Goal: Task Accomplishment & Management: Use online tool/utility

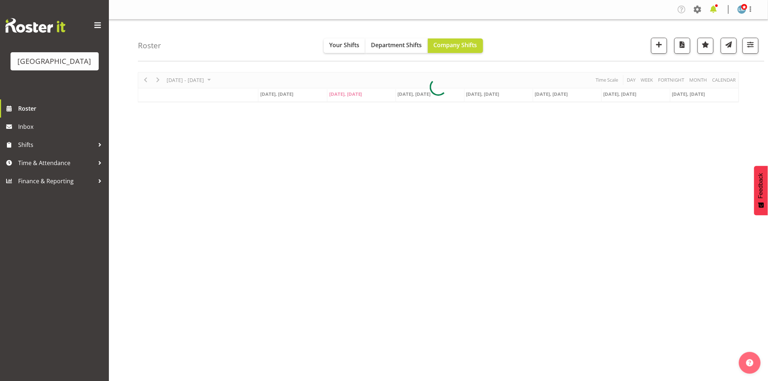
click at [717, 7] on span at bounding box center [713, 10] width 12 height 12
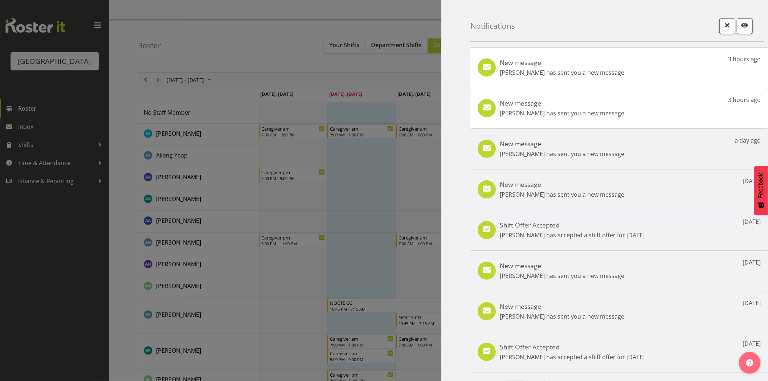
click at [89, 247] on div at bounding box center [384, 190] width 768 height 381
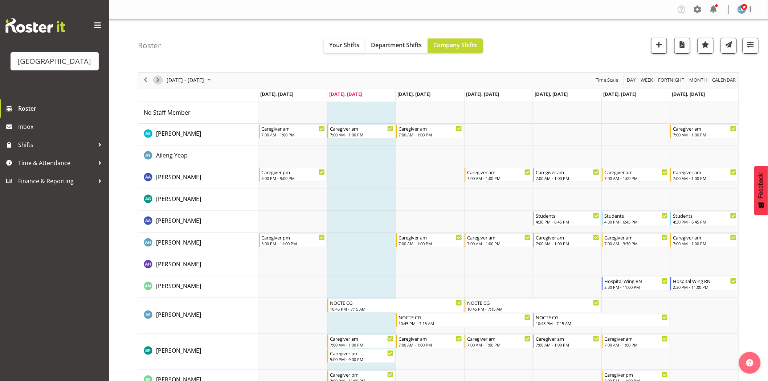
click at [160, 81] on span "Next" at bounding box center [157, 79] width 9 height 9
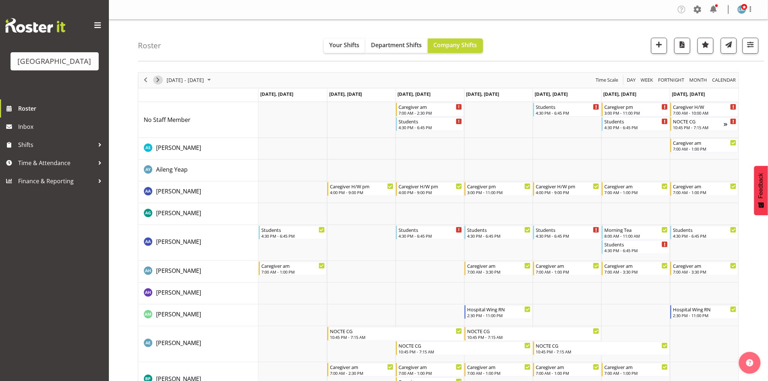
click at [159, 81] on span "Next" at bounding box center [157, 79] width 9 height 9
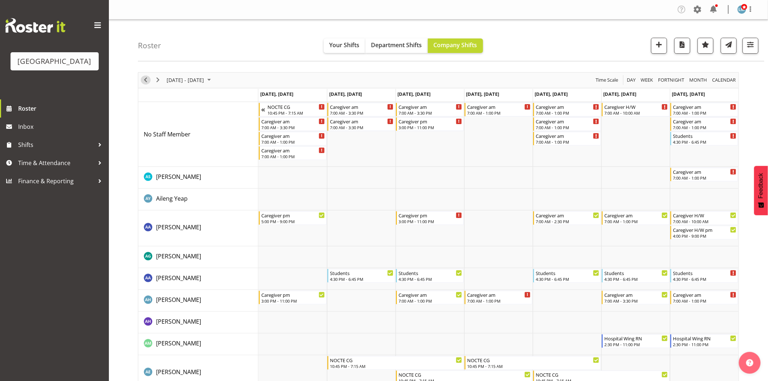
click at [145, 80] on span "Previous" at bounding box center [145, 79] width 9 height 9
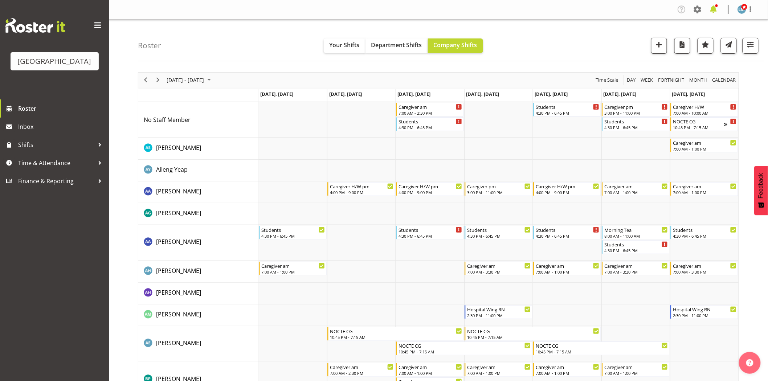
click at [714, 8] on span at bounding box center [713, 10] width 12 height 12
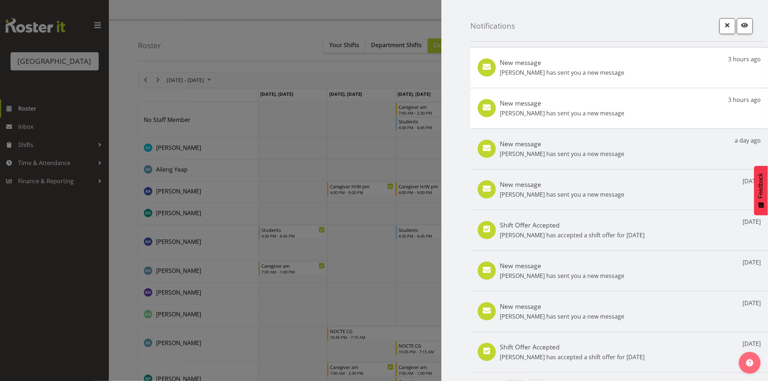
click at [44, 270] on div at bounding box center [384, 190] width 768 height 381
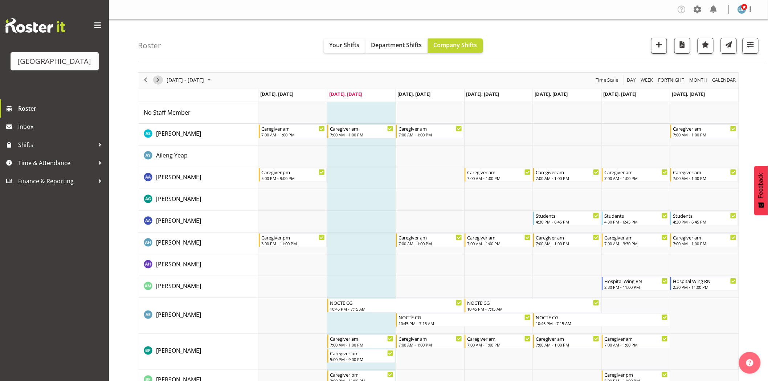
click at [161, 82] on span "Next" at bounding box center [157, 79] width 9 height 9
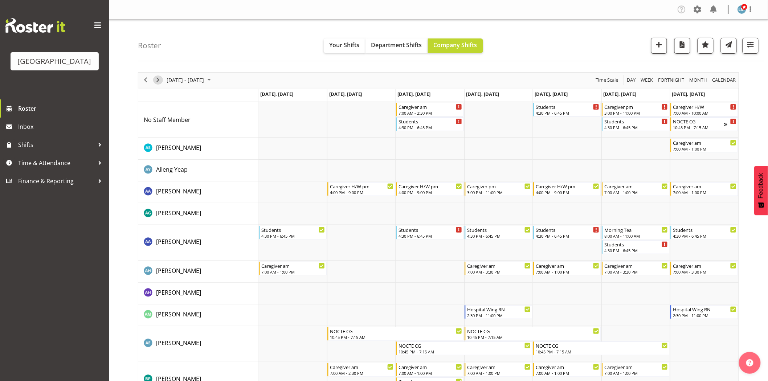
click at [161, 82] on span "Next" at bounding box center [157, 79] width 9 height 9
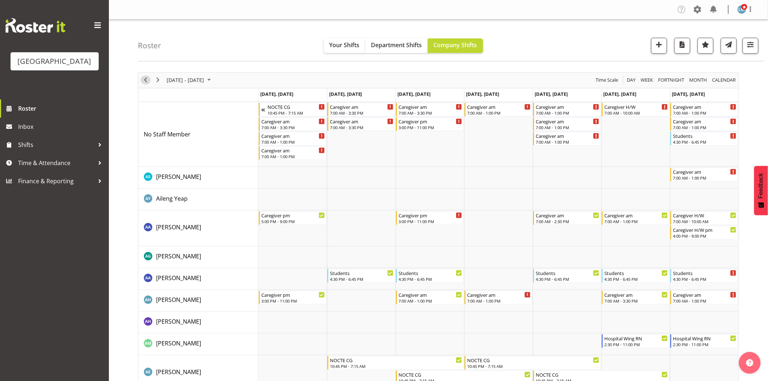
click at [143, 80] on span "Previous" at bounding box center [145, 79] width 9 height 9
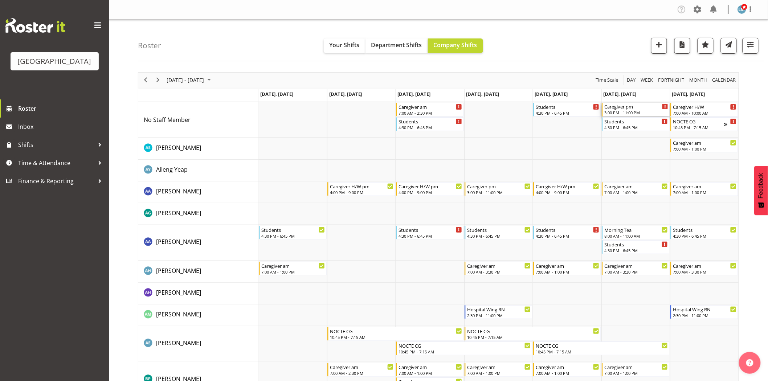
click at [633, 111] on div "3:00 PM - 11:00 PM" at bounding box center [636, 113] width 64 height 6
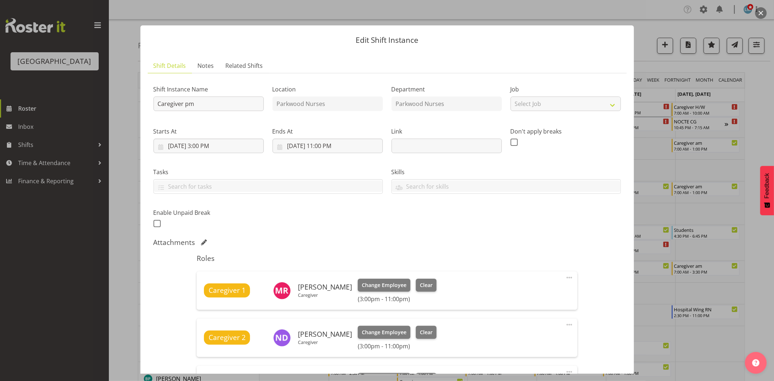
click at [764, 102] on div at bounding box center [387, 190] width 774 height 381
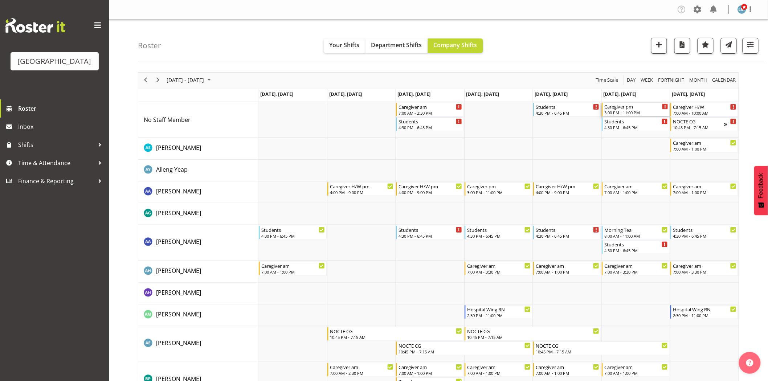
click at [608, 111] on div "3:00 PM - 11:00 PM" at bounding box center [636, 113] width 64 height 6
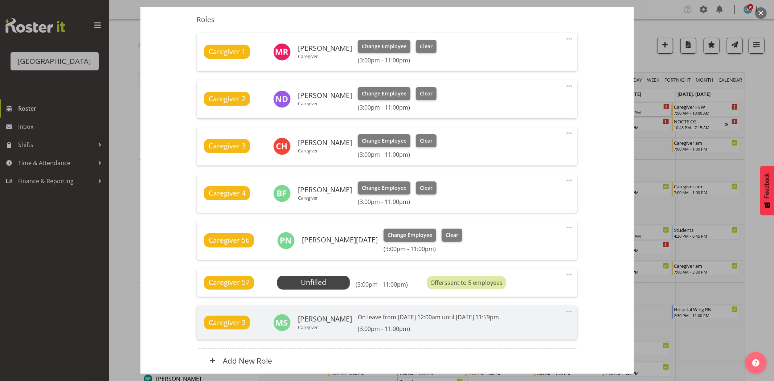
scroll to position [242, 0]
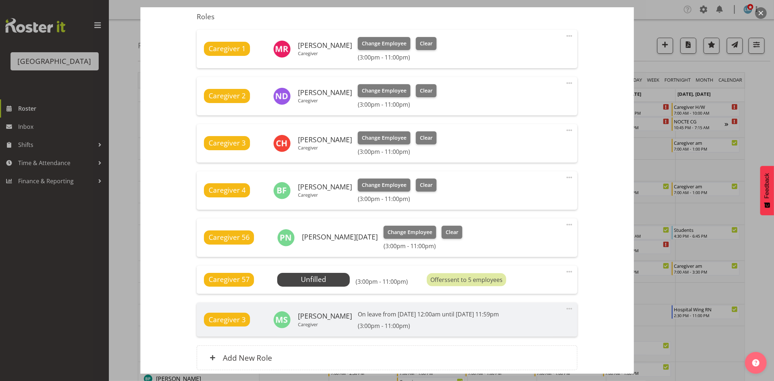
click at [764, 103] on div at bounding box center [387, 190] width 774 height 381
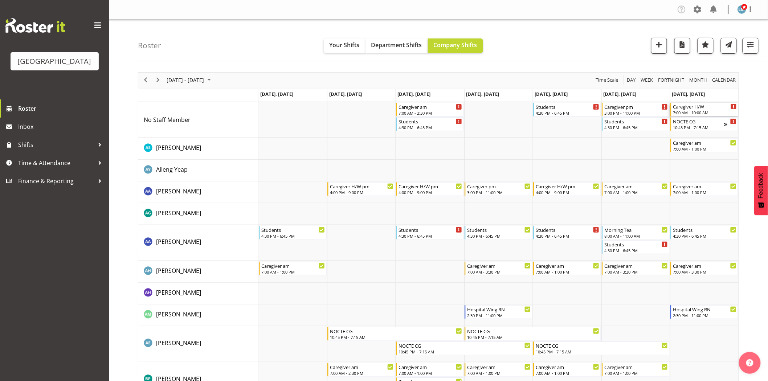
click at [688, 111] on div "7:00 AM - 10:00 AM" at bounding box center [705, 113] width 64 height 6
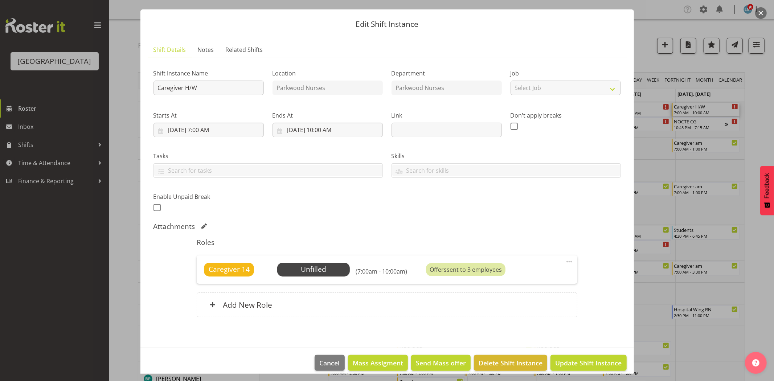
scroll to position [24, 0]
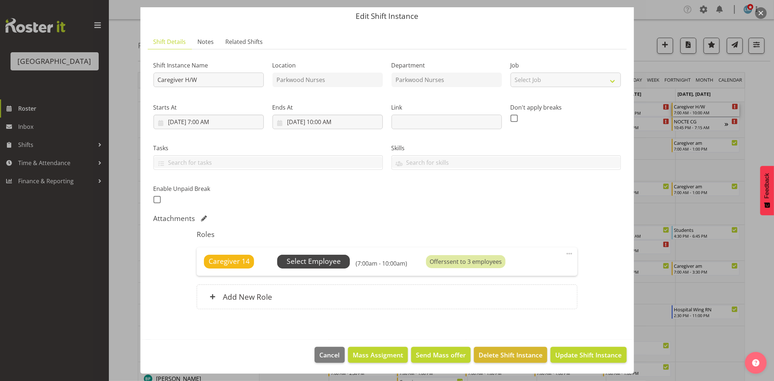
click at [316, 256] on span "Select Employee" at bounding box center [314, 261] width 54 height 11
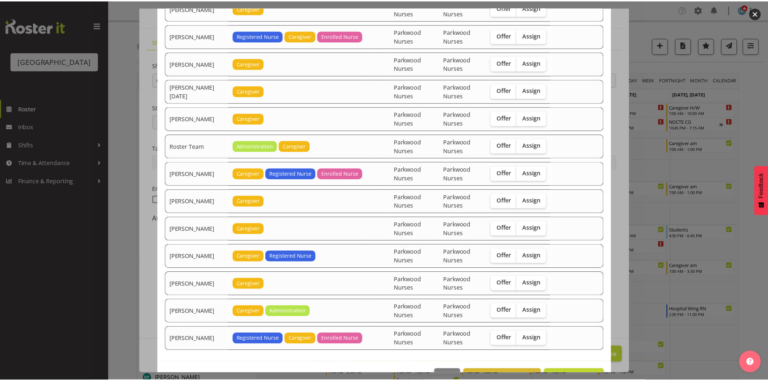
scroll to position [993, 0]
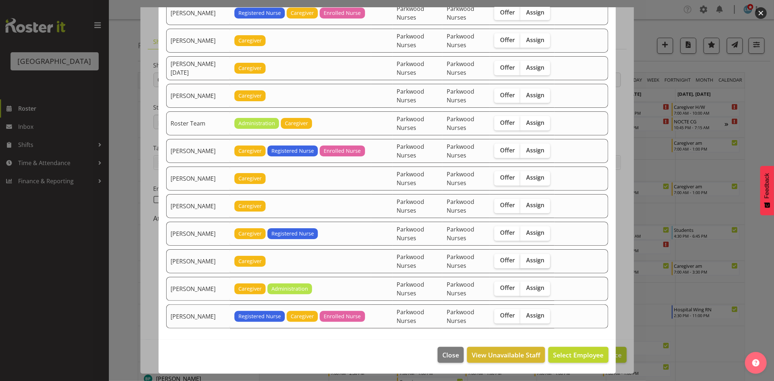
click at [542, 258] on label "Assign" at bounding box center [535, 261] width 30 height 15
click at [525, 258] on input "Assign" at bounding box center [522, 260] width 5 height 5
checkbox input "true"
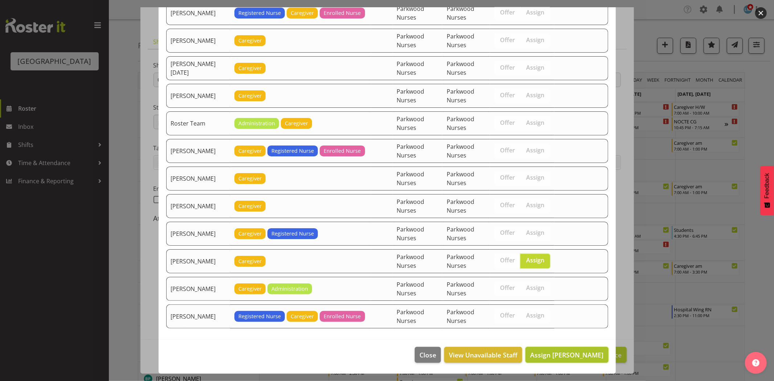
click at [561, 353] on span "Assign [PERSON_NAME]" at bounding box center [566, 354] width 73 height 9
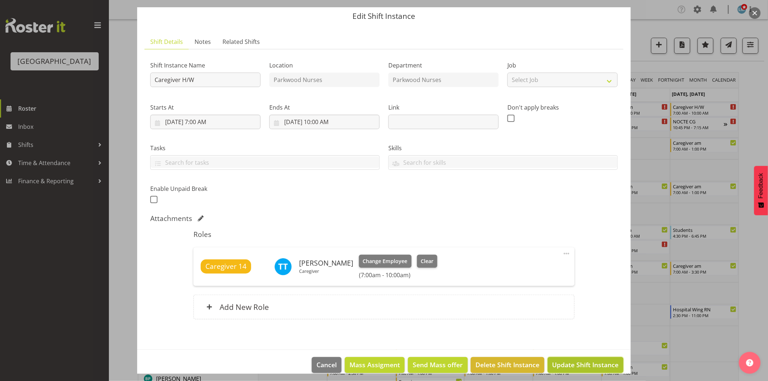
click at [562, 366] on span "Update Shift Instance" at bounding box center [585, 364] width 66 height 9
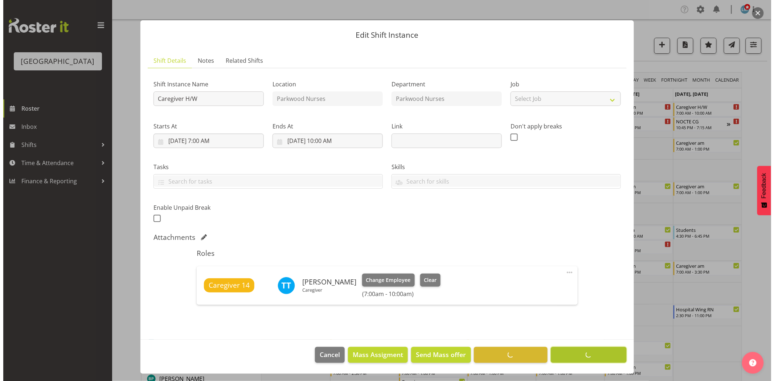
scroll to position [5, 0]
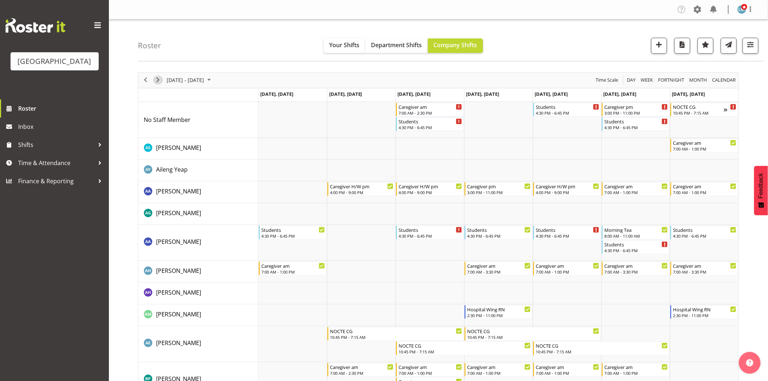
click at [159, 80] on span "Next" at bounding box center [157, 79] width 9 height 9
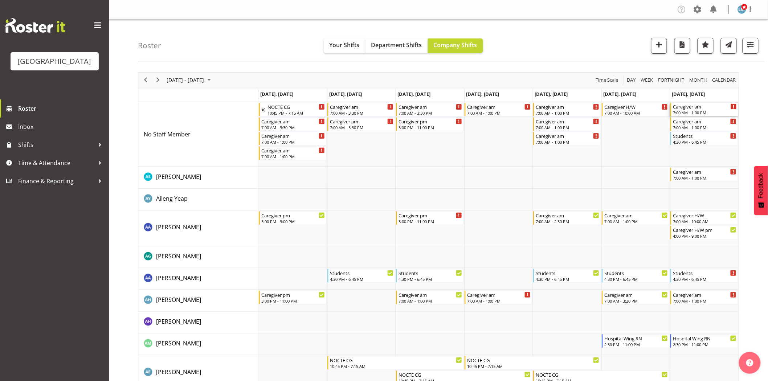
click at [706, 109] on div "Caregiver am" at bounding box center [705, 106] width 64 height 7
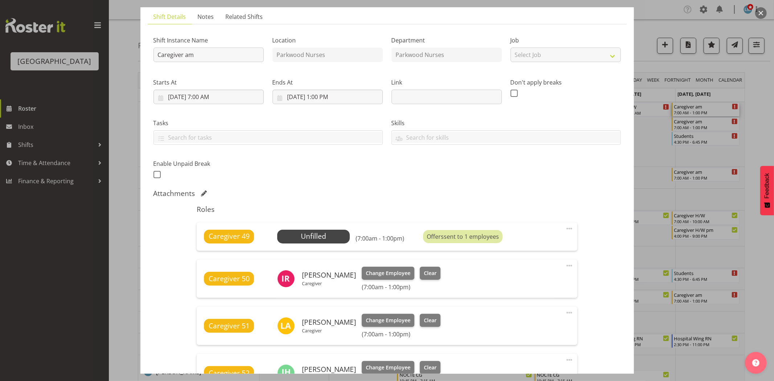
scroll to position [121, 0]
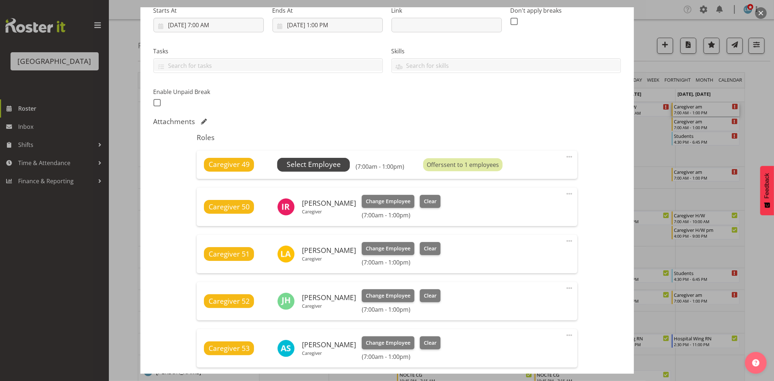
click at [332, 162] on span "Select Employee" at bounding box center [314, 164] width 54 height 11
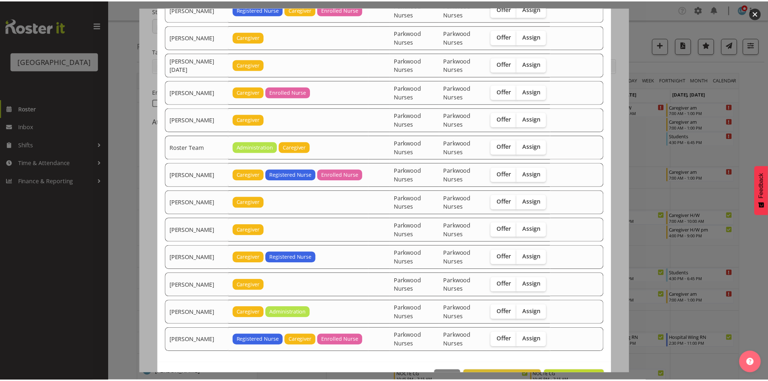
scroll to position [1076, 0]
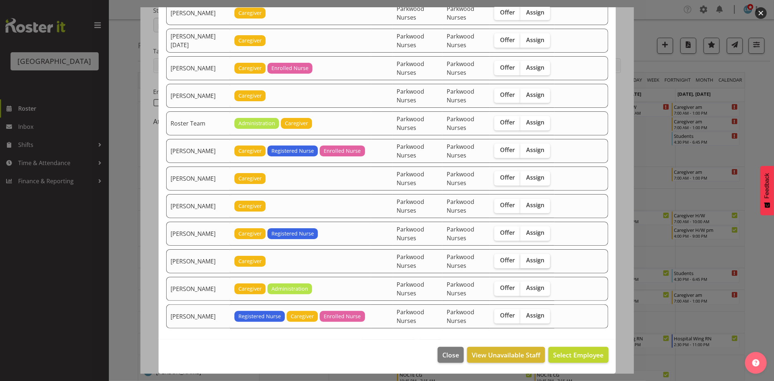
click at [534, 262] on span "Assign" at bounding box center [535, 260] width 18 height 7
click at [525, 262] on input "Assign" at bounding box center [522, 260] width 5 height 5
checkbox input "true"
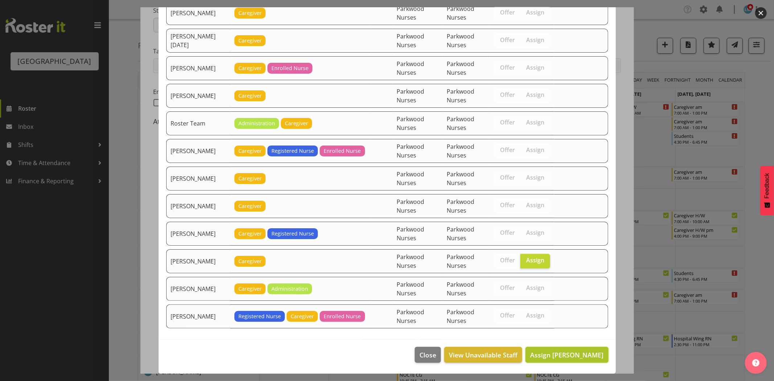
click at [560, 350] on span "Assign [PERSON_NAME]" at bounding box center [566, 354] width 73 height 9
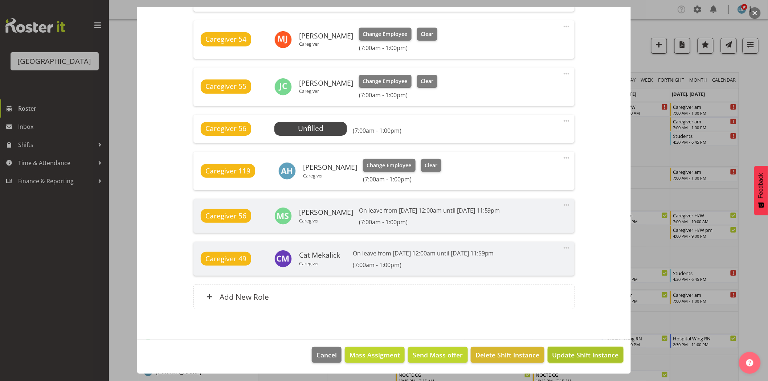
click at [603, 355] on span "Update Shift Instance" at bounding box center [585, 354] width 66 height 9
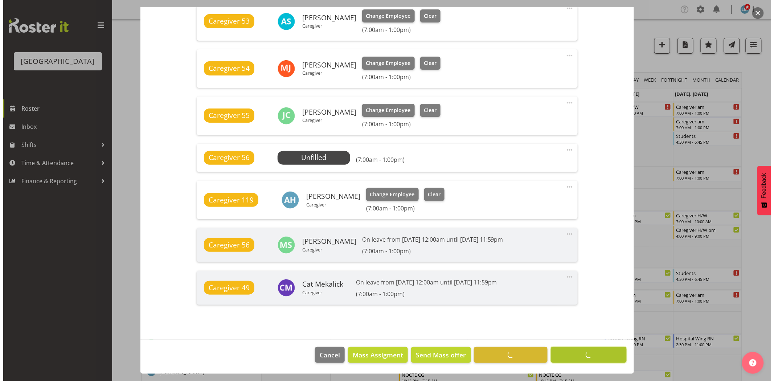
scroll to position [458, 0]
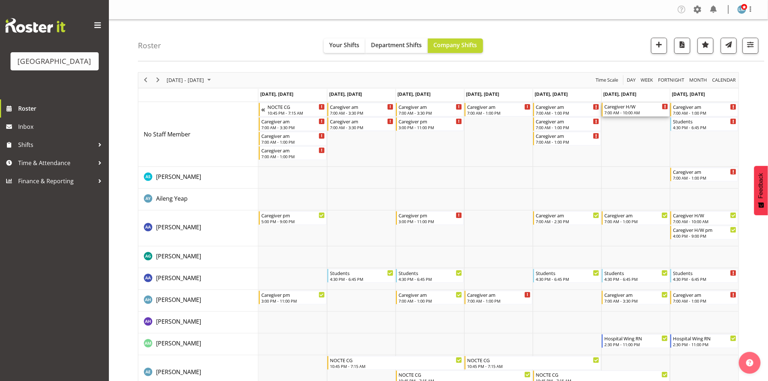
click at [623, 112] on div "7:00 AM - 10:00 AM" at bounding box center [636, 113] width 64 height 6
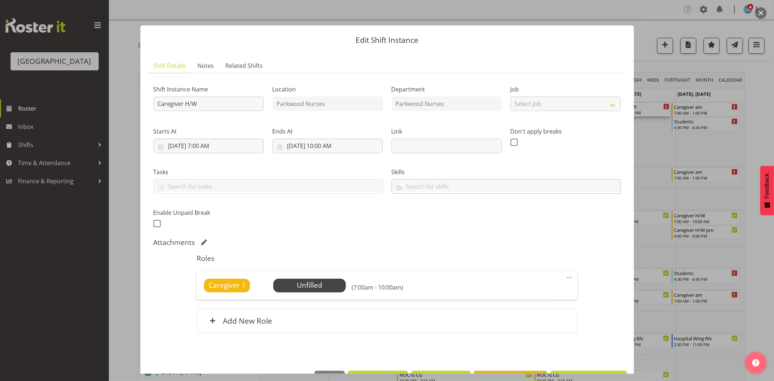
scroll to position [24, 0]
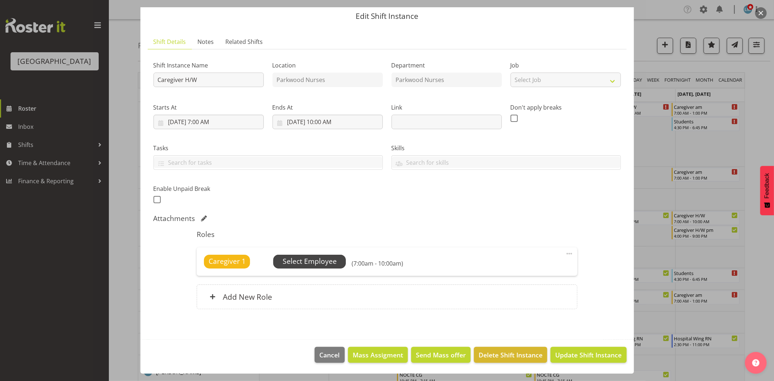
click at [334, 266] on span "Select Employee" at bounding box center [310, 261] width 54 height 11
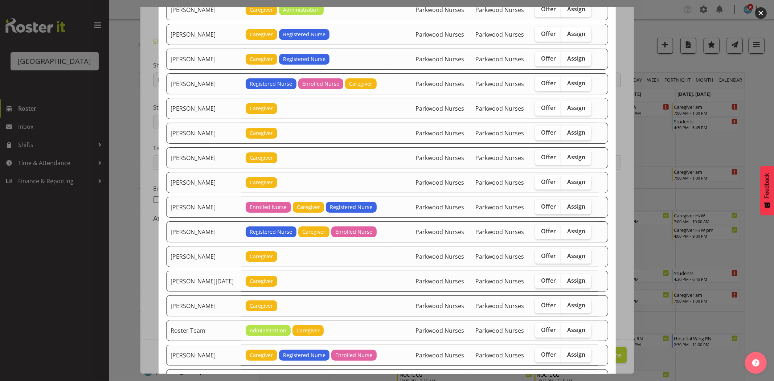
scroll to position [846, 0]
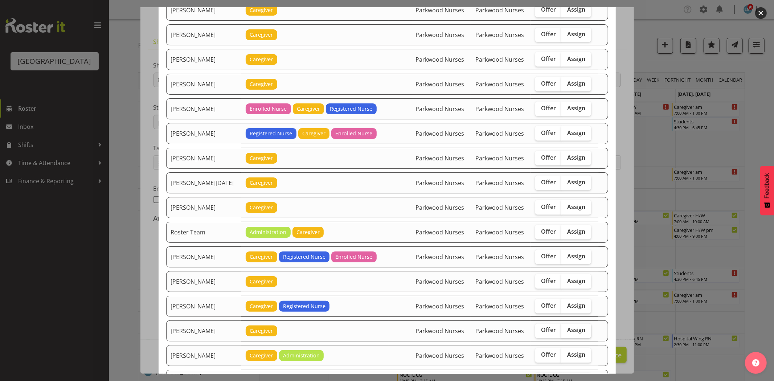
click at [576, 334] on span "Assign" at bounding box center [576, 329] width 18 height 7
click at [566, 333] on input "Assign" at bounding box center [563, 330] width 5 height 5
checkbox input "true"
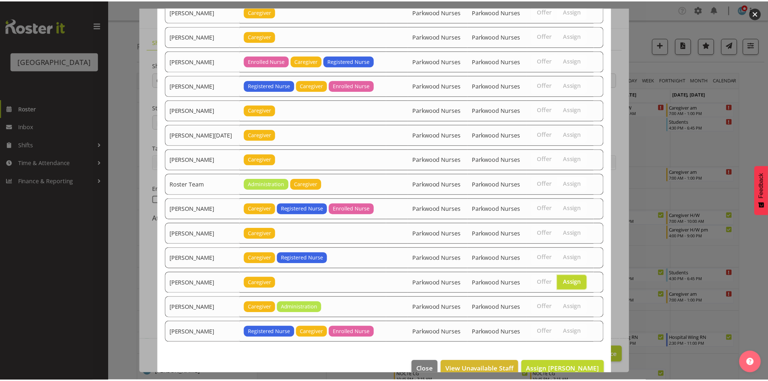
scroll to position [912, 0]
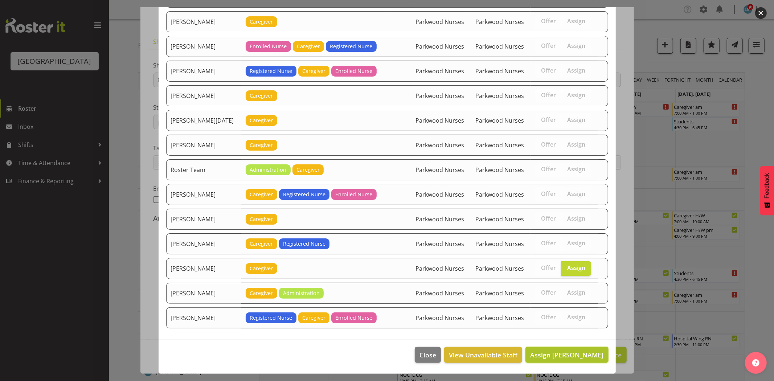
click at [587, 350] on span "Assign [PERSON_NAME]" at bounding box center [566, 354] width 73 height 9
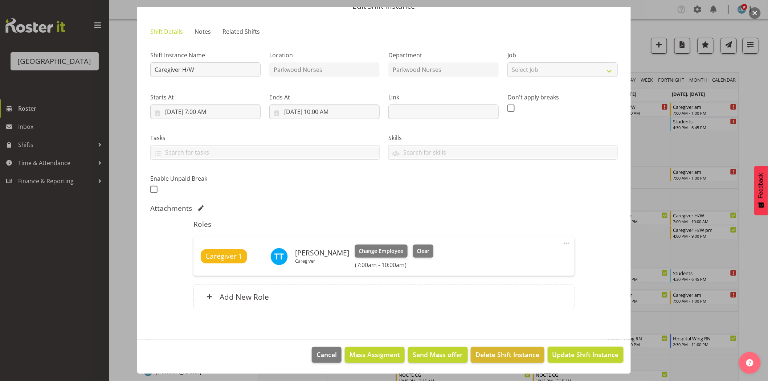
click at [587, 350] on span "Update Shift Instance" at bounding box center [585, 354] width 66 height 9
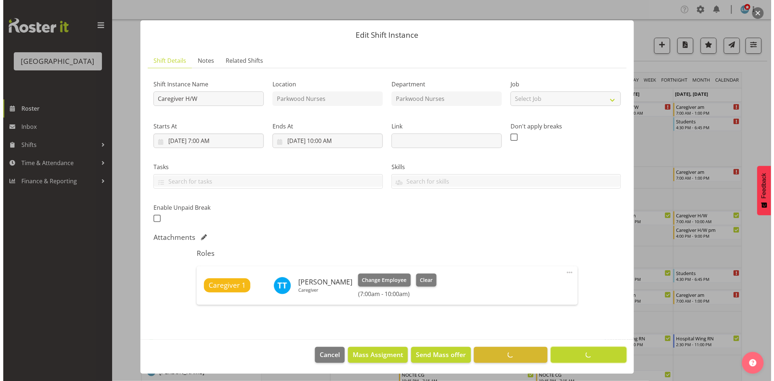
scroll to position [5, 0]
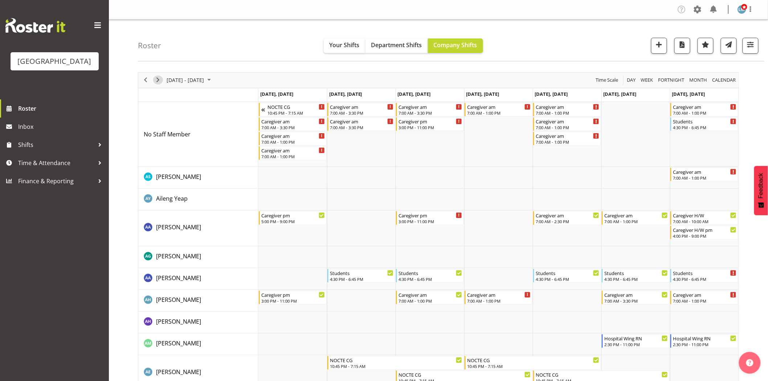
click at [155, 79] on span "Next" at bounding box center [157, 79] width 9 height 9
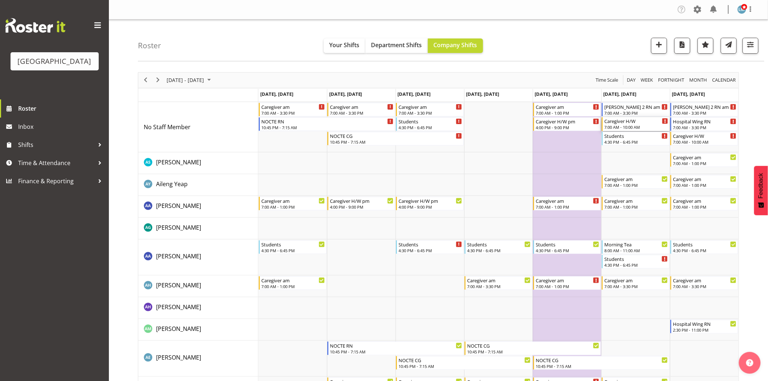
click at [631, 119] on div "Caregiver H/W" at bounding box center [636, 120] width 64 height 7
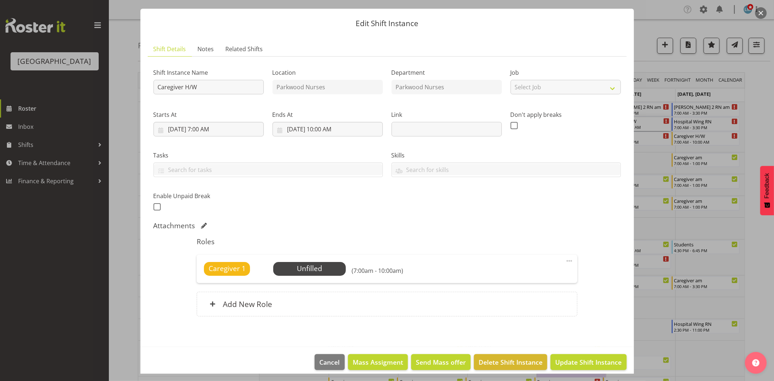
scroll to position [24, 0]
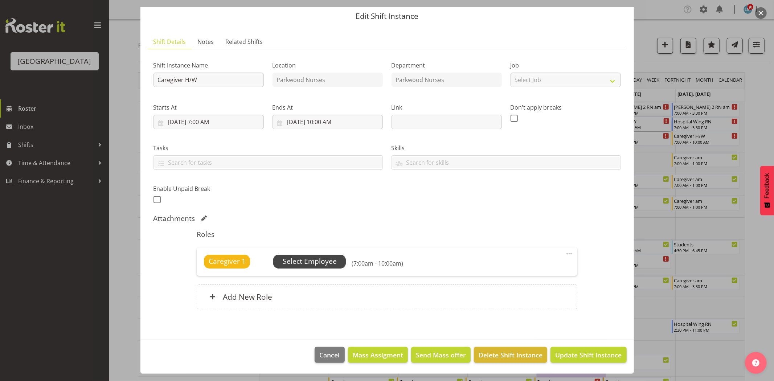
click at [325, 259] on span "Select Employee" at bounding box center [310, 261] width 54 height 11
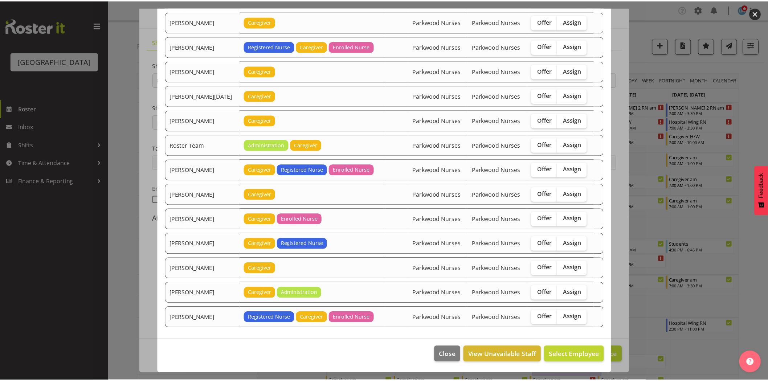
scroll to position [937, 0]
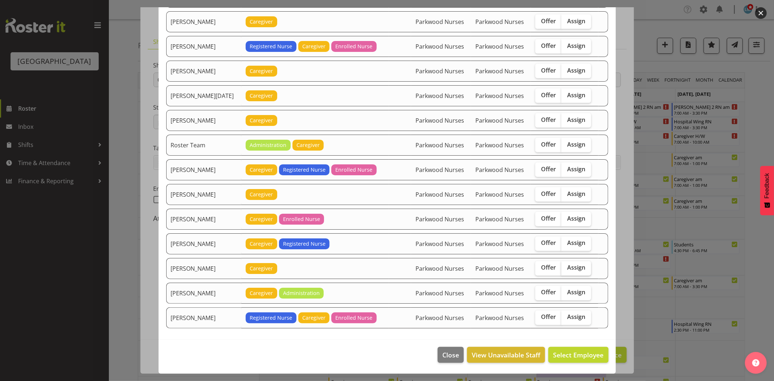
click at [573, 268] on span "Assign" at bounding box center [576, 267] width 18 height 7
click at [566, 268] on input "Assign" at bounding box center [563, 268] width 5 height 5
checkbox input "true"
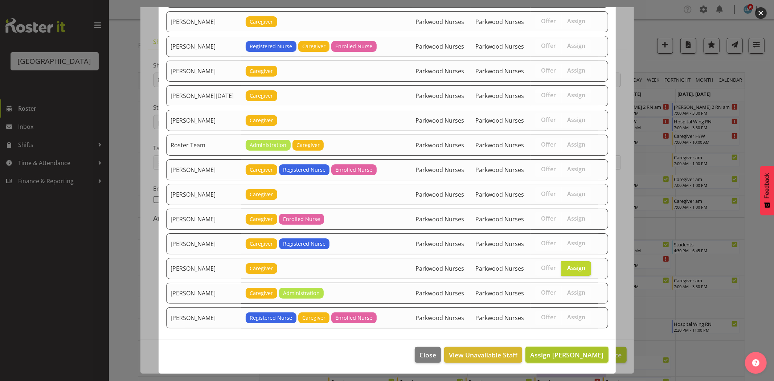
click at [570, 353] on span "Assign [PERSON_NAME]" at bounding box center [566, 354] width 73 height 9
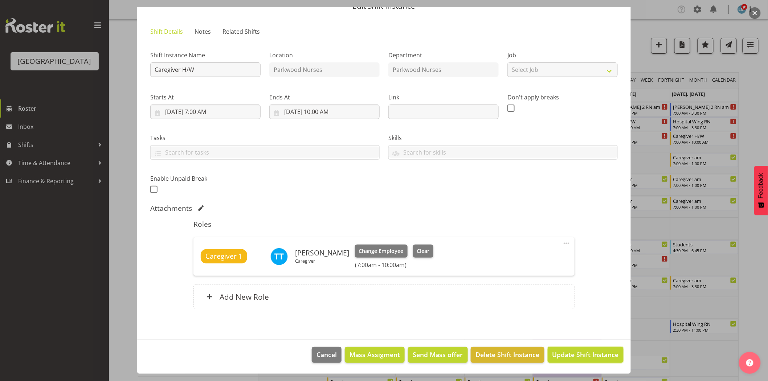
click at [570, 353] on span "Update Shift Instance" at bounding box center [585, 354] width 66 height 9
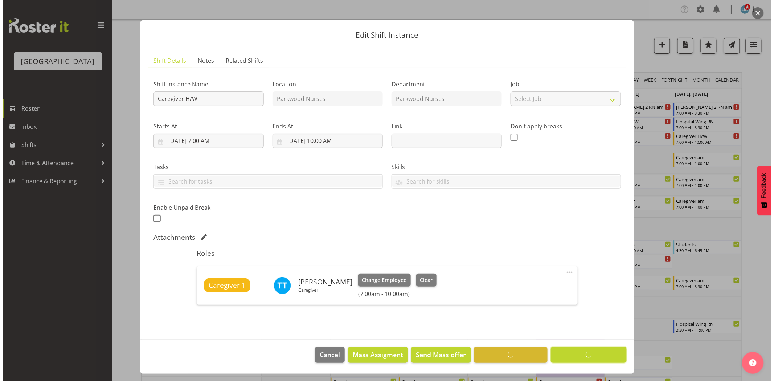
scroll to position [5, 0]
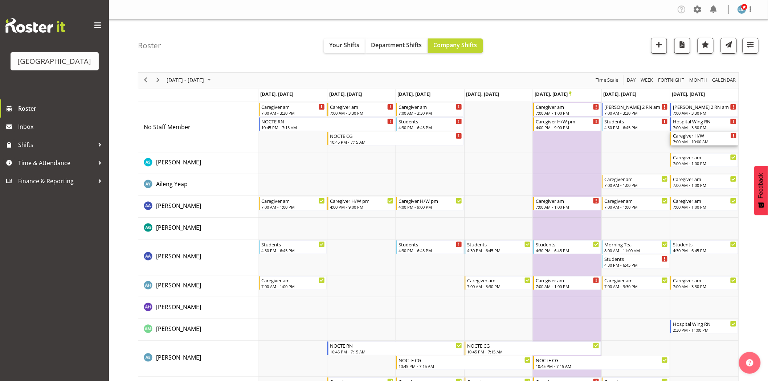
click at [693, 136] on div "Caregiver H/W" at bounding box center [705, 135] width 64 height 7
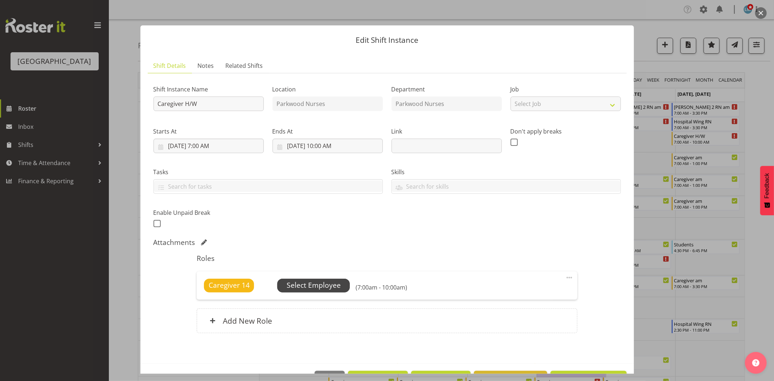
click at [323, 280] on span "Select Employee" at bounding box center [313, 286] width 73 height 14
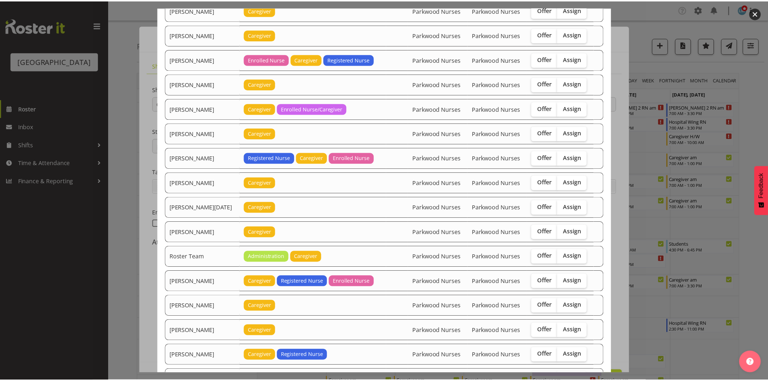
scroll to position [961, 0]
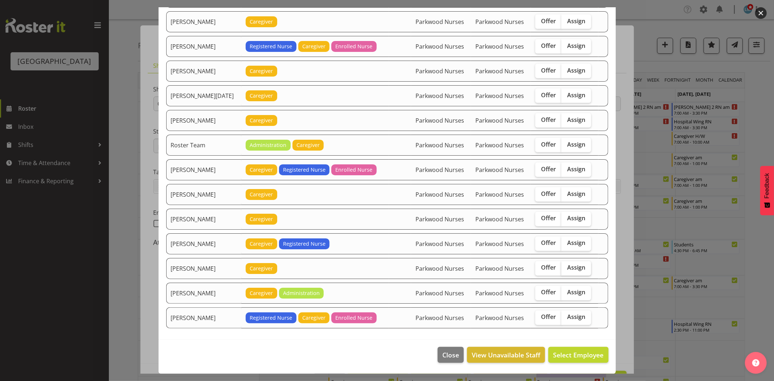
click at [576, 267] on span "Assign" at bounding box center [576, 267] width 18 height 7
click at [566, 267] on input "Assign" at bounding box center [563, 268] width 5 height 5
checkbox input "true"
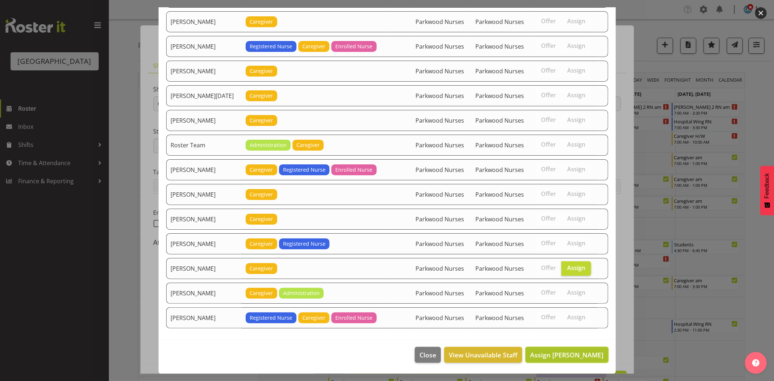
click at [563, 351] on span "Assign [PERSON_NAME]" at bounding box center [566, 354] width 73 height 9
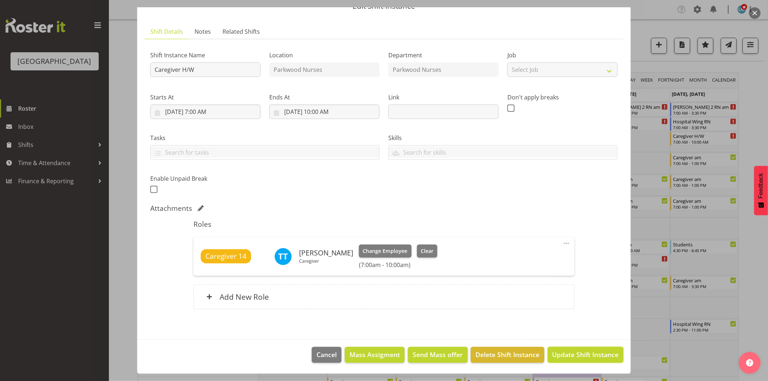
click at [563, 351] on span "Update Shift Instance" at bounding box center [585, 354] width 66 height 9
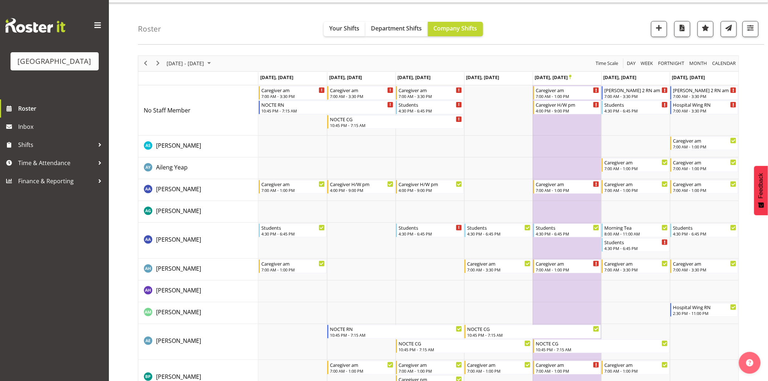
scroll to position [0, 0]
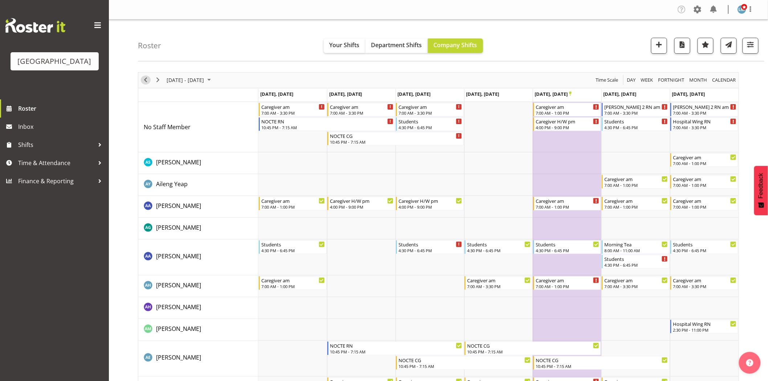
click at [142, 75] on div "previous period" at bounding box center [145, 80] width 12 height 15
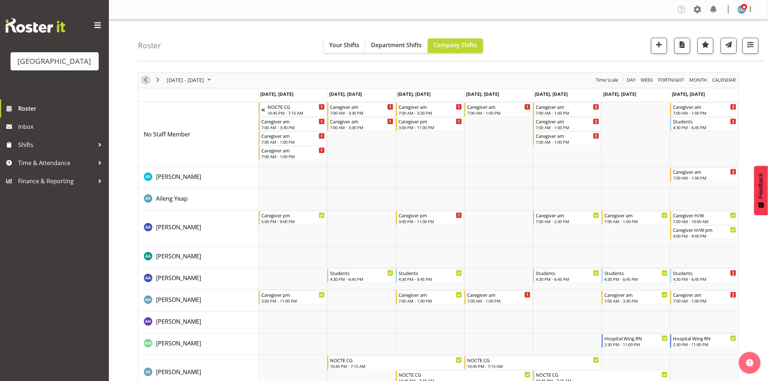
click at [145, 82] on span "Previous" at bounding box center [145, 79] width 9 height 9
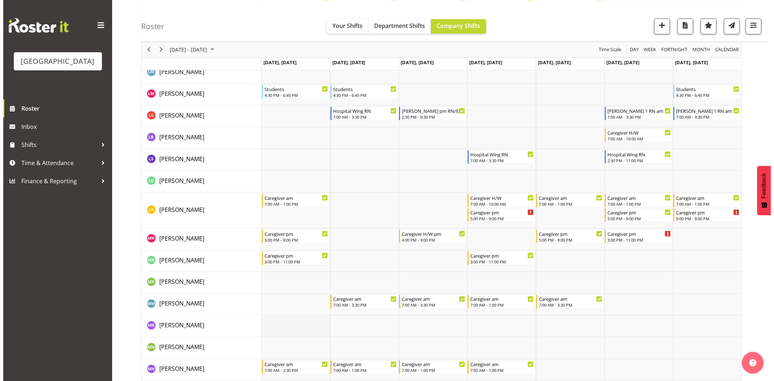
scroll to position [1491, 0]
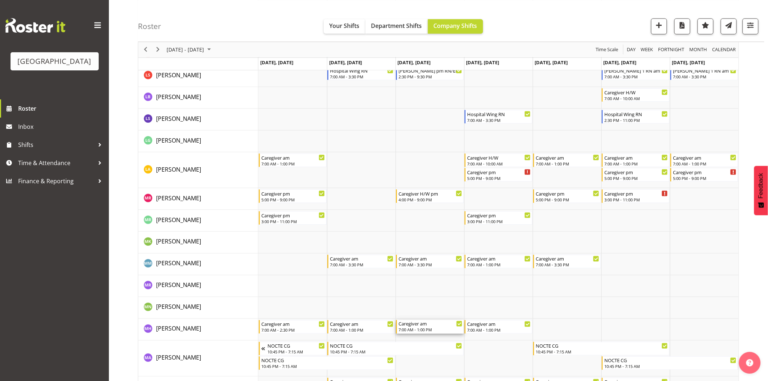
click at [426, 327] on div "Caregiver am 7:00 AM - 1:00 PM" at bounding box center [430, 327] width 64 height 14
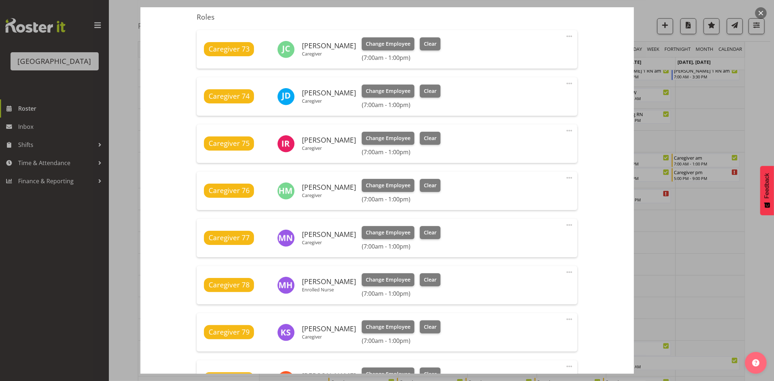
scroll to position [242, 0]
click at [431, 277] on button "Clear" at bounding box center [430, 279] width 21 height 13
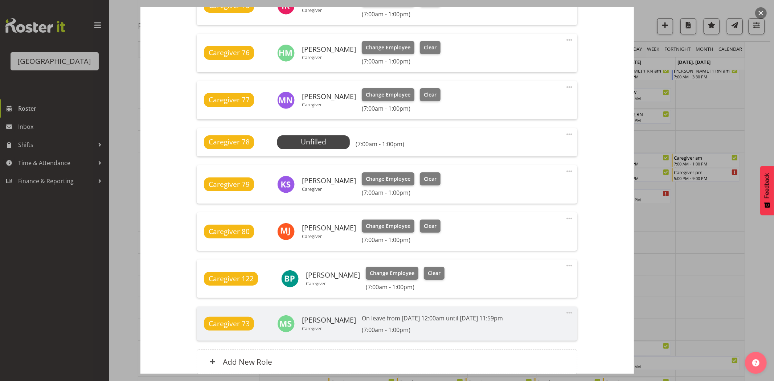
scroll to position [444, 0]
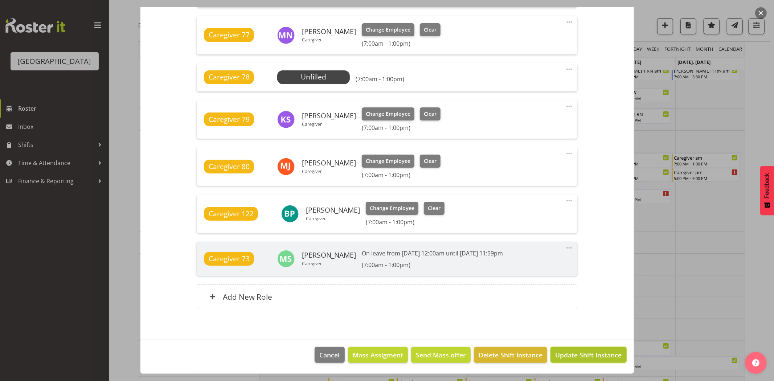
click at [581, 355] on span "Update Shift Instance" at bounding box center [588, 354] width 66 height 9
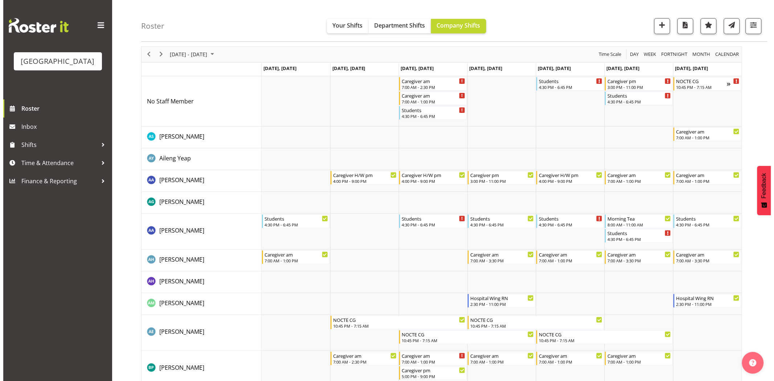
scroll to position [0, 0]
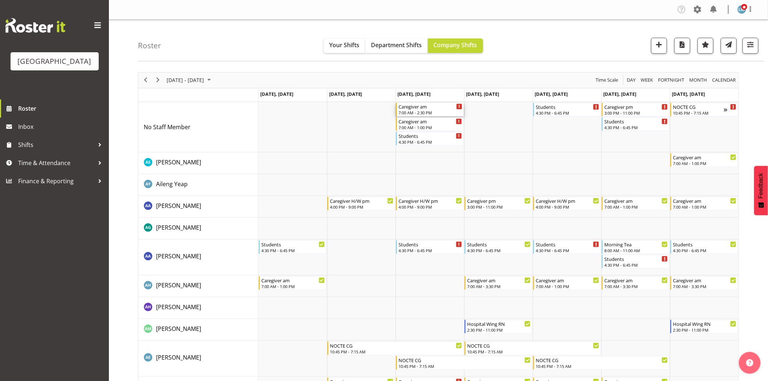
click at [436, 111] on div "7:00 AM - 2:30 PM" at bounding box center [430, 113] width 64 height 6
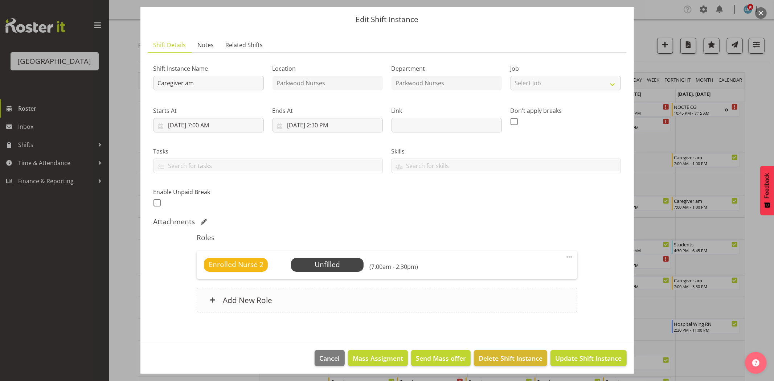
scroll to position [24, 0]
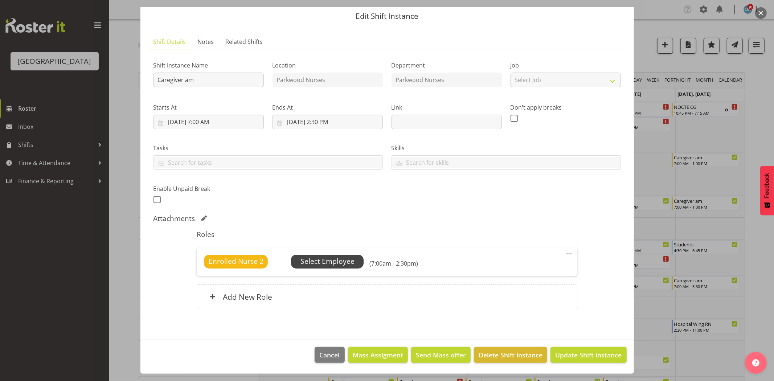
click at [354, 263] on span "Select Employee" at bounding box center [327, 262] width 73 height 14
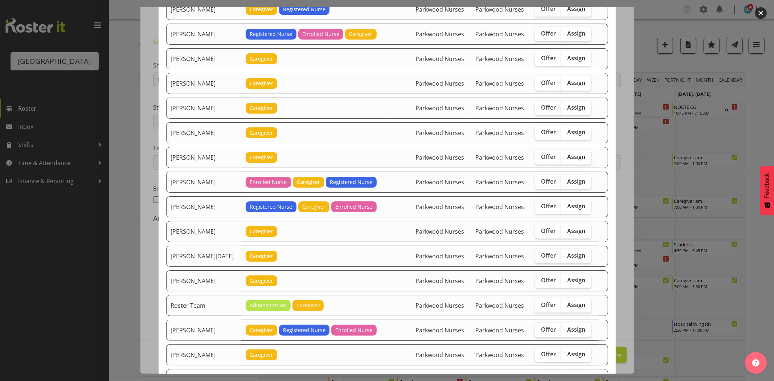
scroll to position [751, 0]
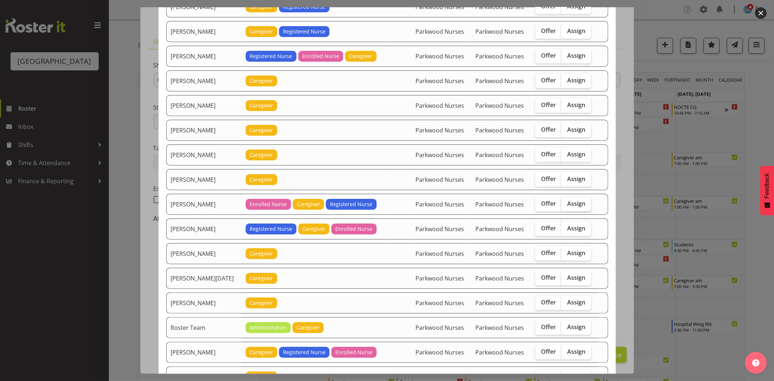
click at [567, 204] on span "Assign" at bounding box center [576, 203] width 18 height 7
click at [565, 204] on input "Assign" at bounding box center [563, 203] width 5 height 5
checkbox input "true"
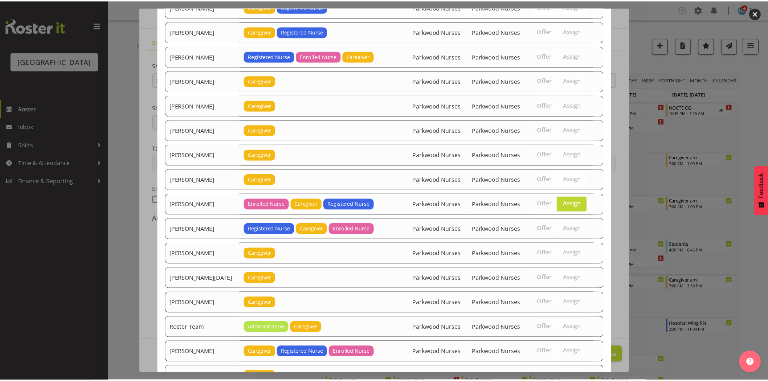
scroll to position [912, 0]
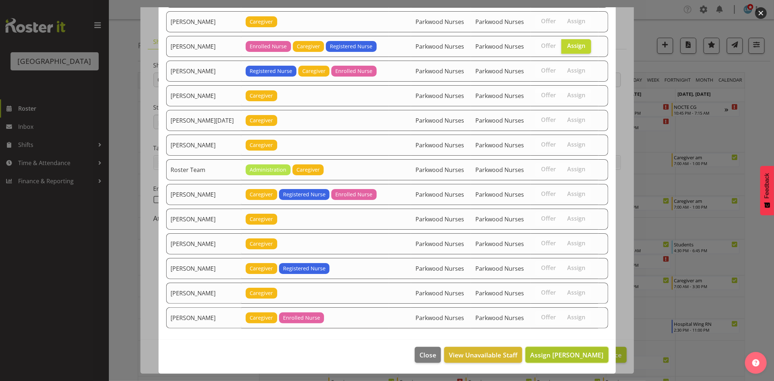
click at [564, 359] on button "Assign [PERSON_NAME]" at bounding box center [566, 355] width 83 height 16
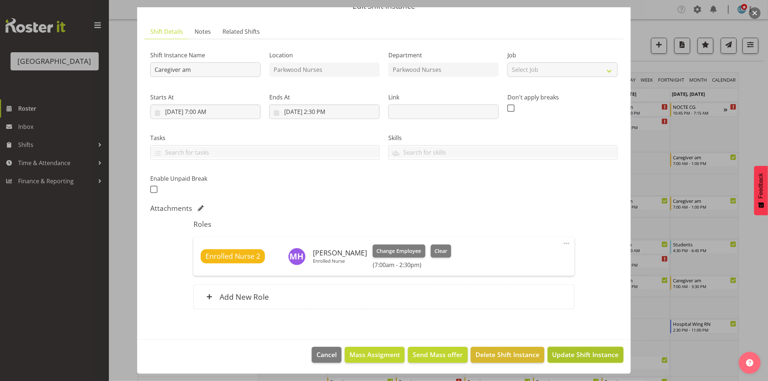
click at [564, 359] on span "Update Shift Instance" at bounding box center [585, 354] width 66 height 9
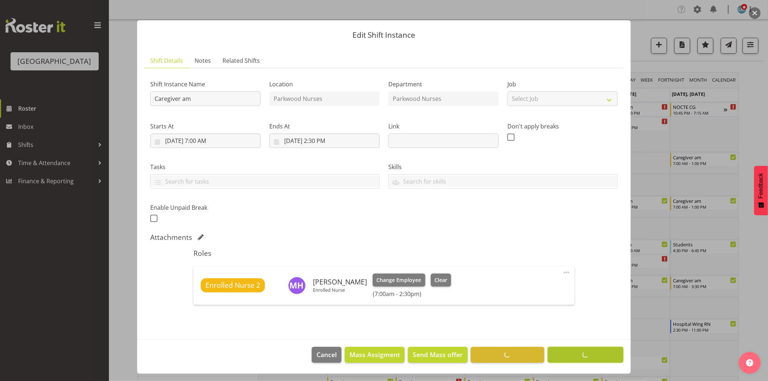
scroll to position [5, 0]
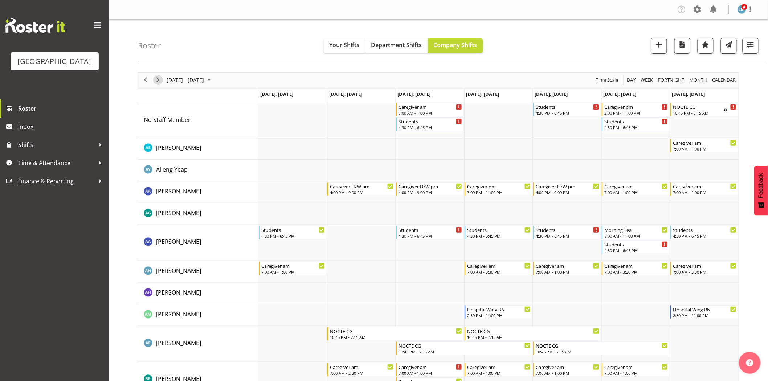
click at [158, 81] on span "Next" at bounding box center [157, 79] width 9 height 9
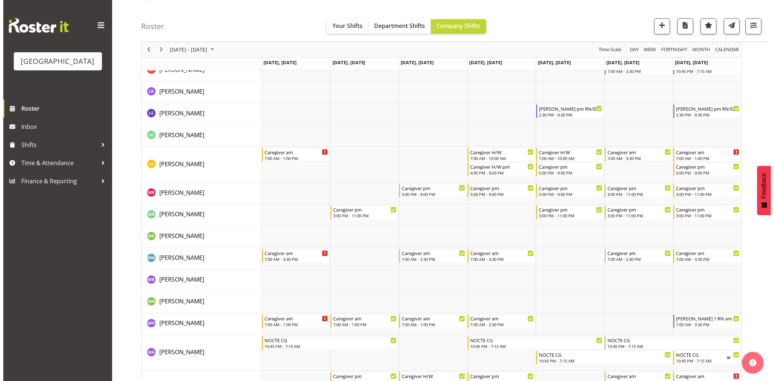
scroll to position [1532, 0]
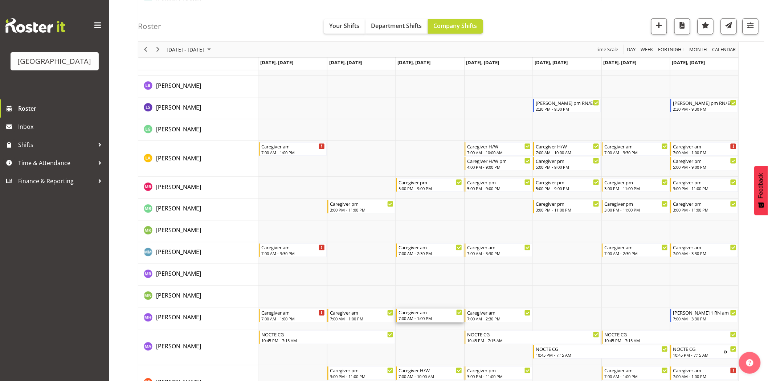
click at [422, 317] on div "7:00 AM - 1:00 PM" at bounding box center [430, 319] width 64 height 6
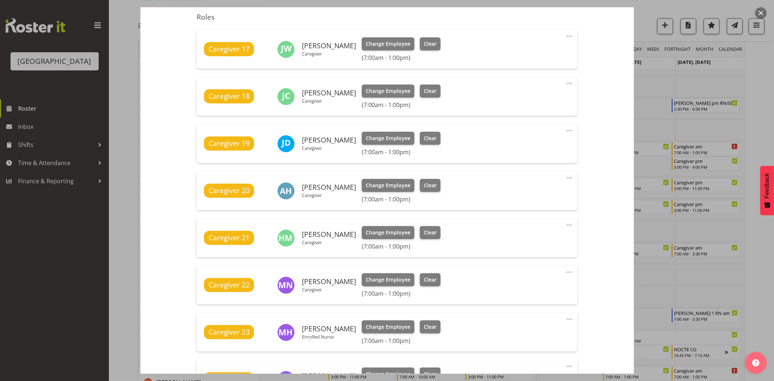
scroll to position [242, 0]
click at [424, 324] on span "Clear" at bounding box center [430, 326] width 13 height 8
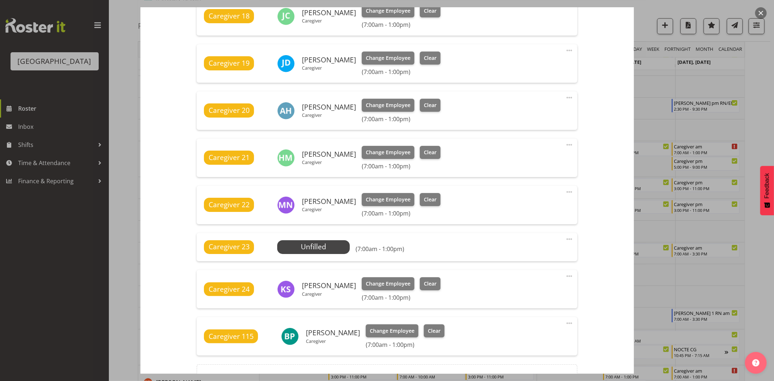
scroll to position [401, 0]
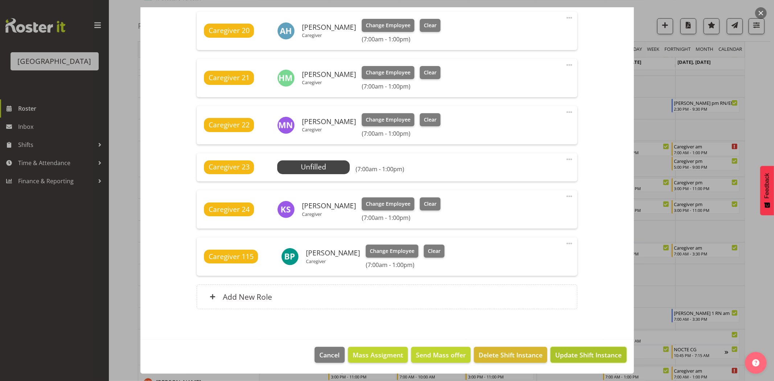
click at [584, 353] on span "Update Shift Instance" at bounding box center [588, 354] width 66 height 9
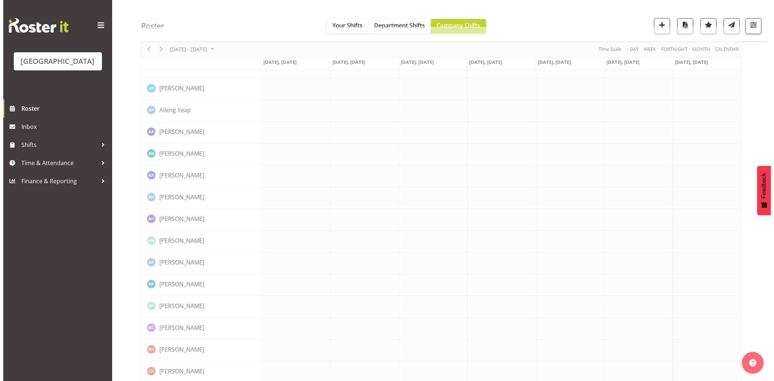
scroll to position [0, 0]
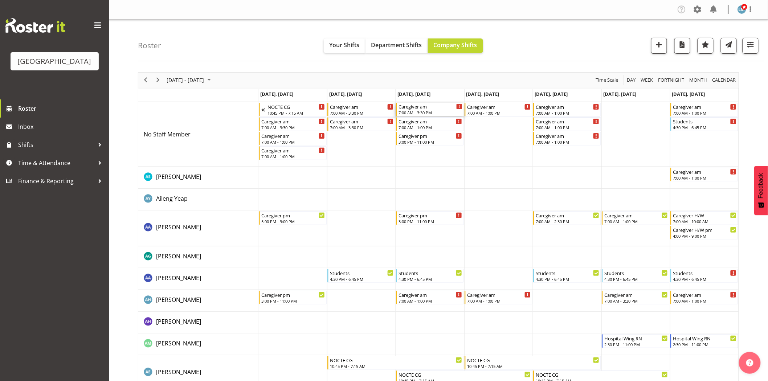
click at [417, 111] on div "7:00 AM - 3:30 PM" at bounding box center [430, 113] width 64 height 6
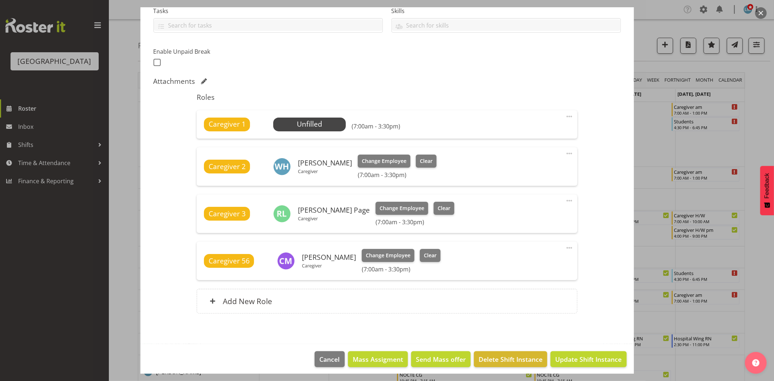
scroll to position [165, 0]
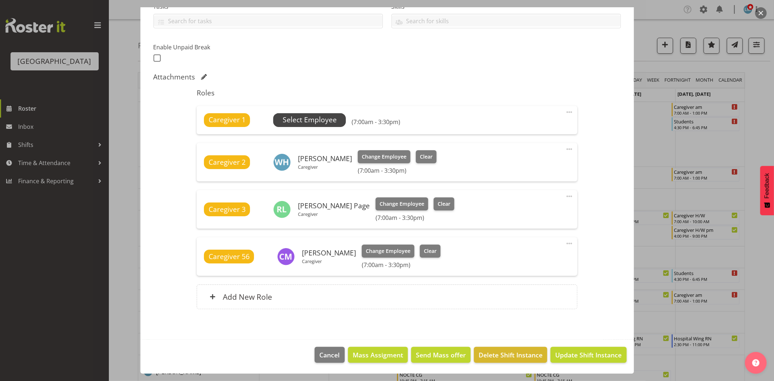
click at [325, 115] on span "Select Employee" at bounding box center [310, 120] width 54 height 11
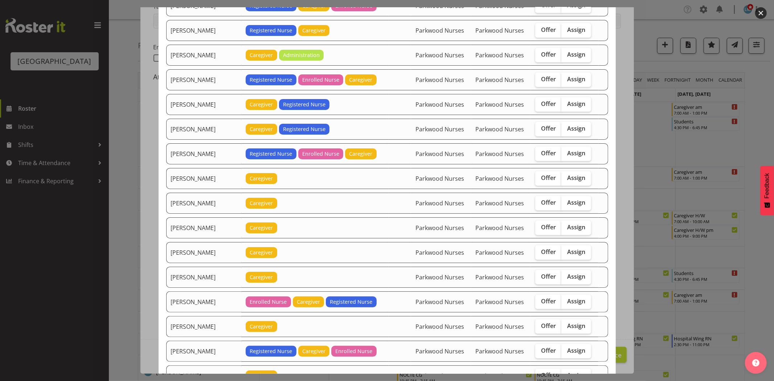
scroll to position [645, 0]
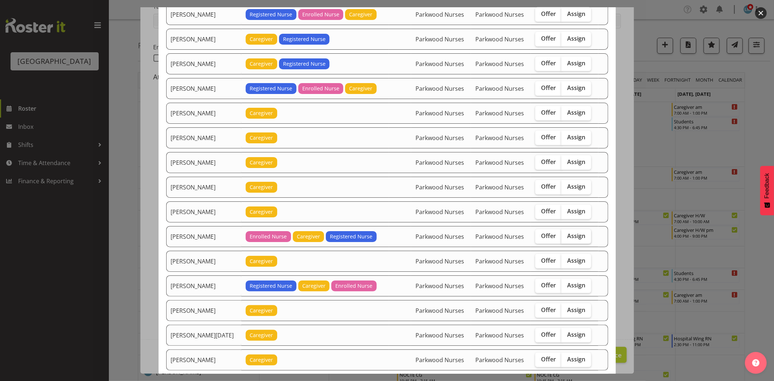
click at [567, 234] on span "Assign" at bounding box center [576, 235] width 18 height 7
click at [565, 234] on input "Assign" at bounding box center [563, 236] width 5 height 5
checkbox input "true"
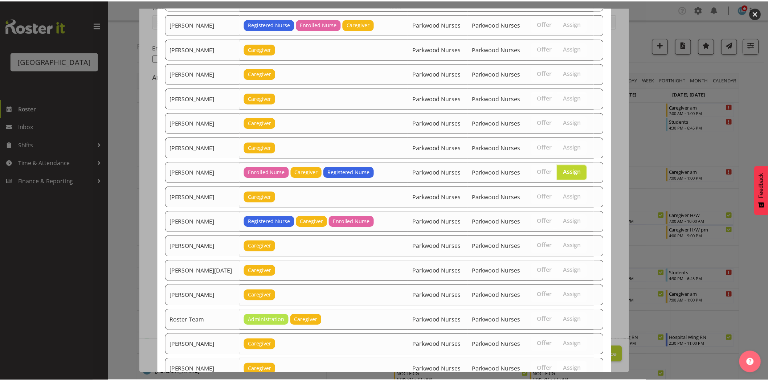
scroll to position [788, 0]
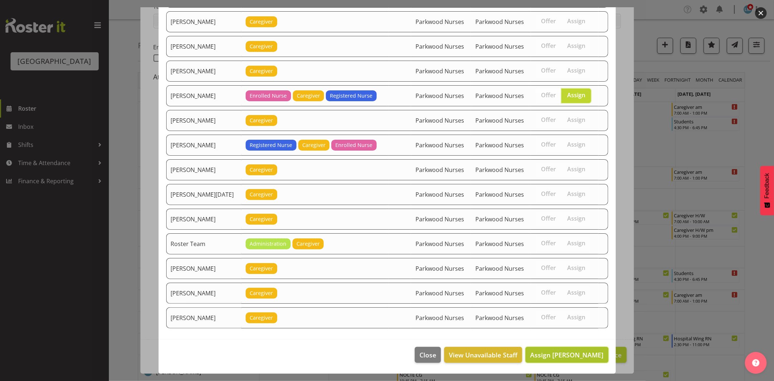
click at [581, 349] on button "Assign [PERSON_NAME]" at bounding box center [566, 355] width 83 height 16
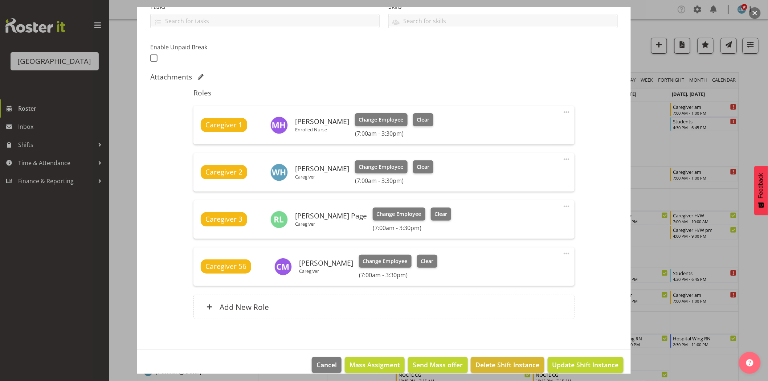
scroll to position [176, 0]
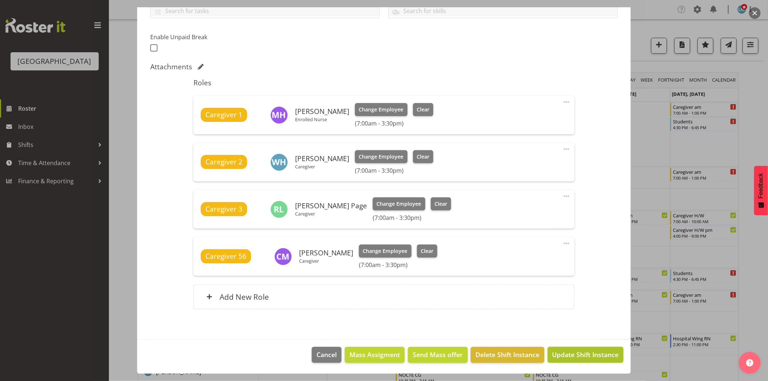
click at [575, 354] on span "Update Shift Instance" at bounding box center [585, 354] width 66 height 9
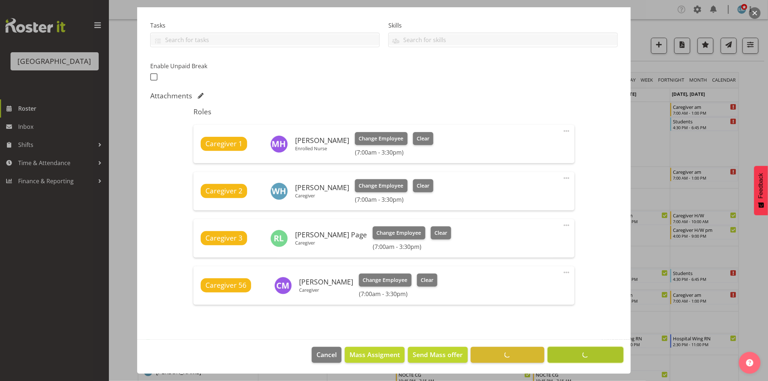
scroll to position [147, 0]
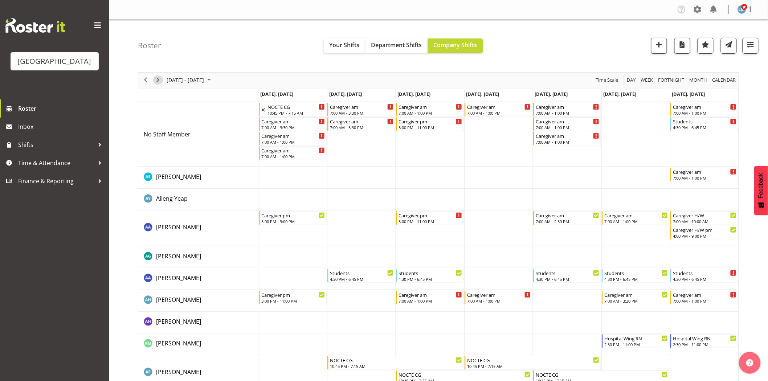
click at [158, 77] on span "Next" at bounding box center [157, 79] width 9 height 9
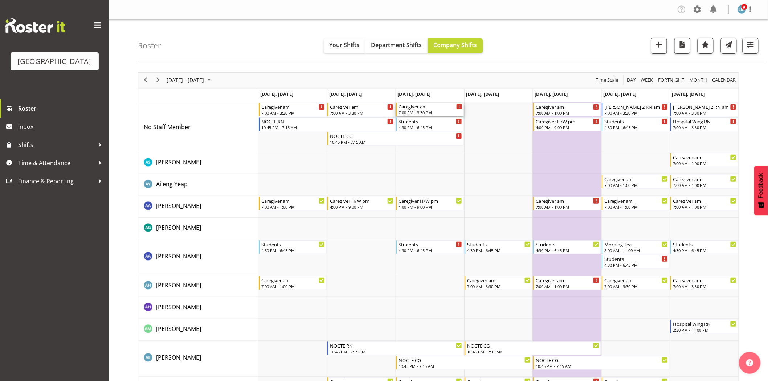
click at [431, 112] on div "7:00 AM - 3:30 PM" at bounding box center [430, 113] width 64 height 6
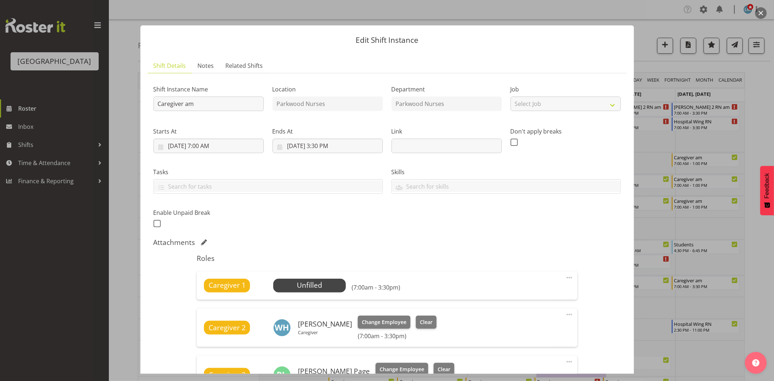
click at [58, 303] on div at bounding box center [387, 190] width 774 height 381
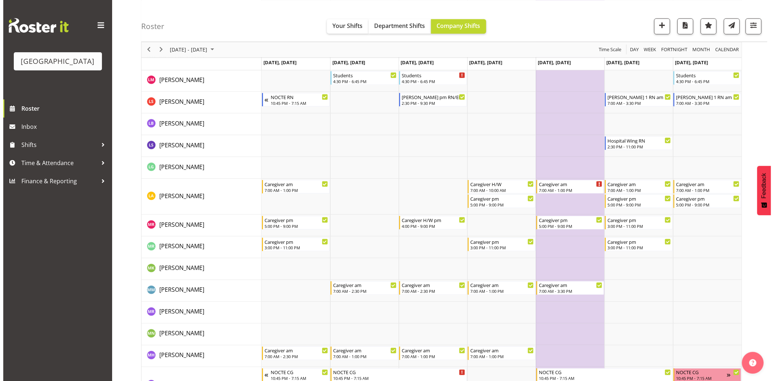
scroll to position [1491, 0]
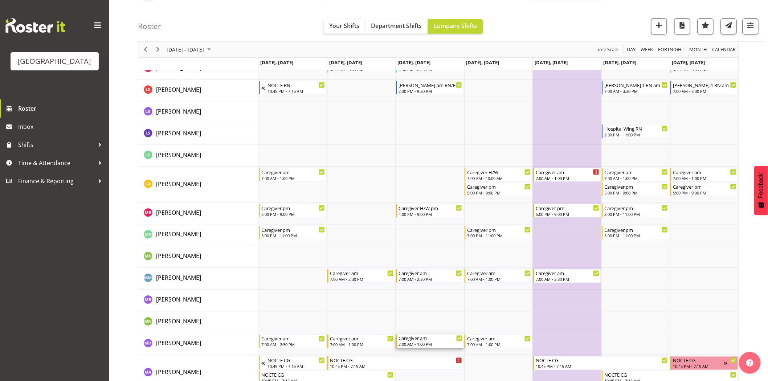
click at [422, 341] on div "Caregiver am 7:00 AM - 1:00 PM" at bounding box center [430, 341] width 64 height 14
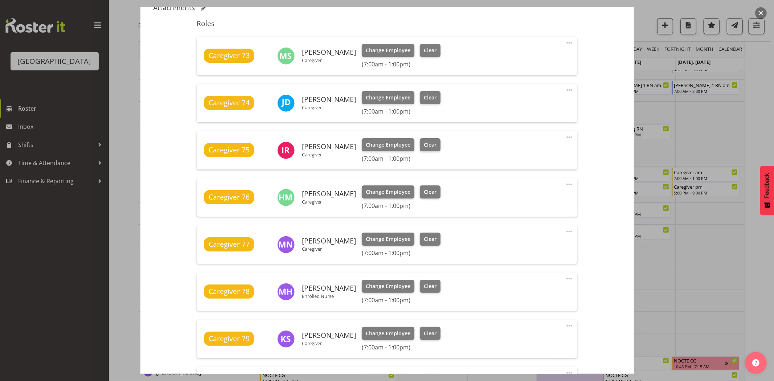
scroll to position [242, 0]
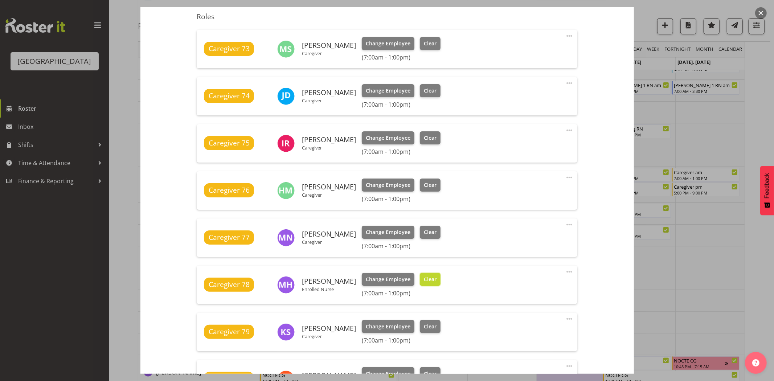
click at [424, 281] on span "Clear" at bounding box center [430, 279] width 13 height 8
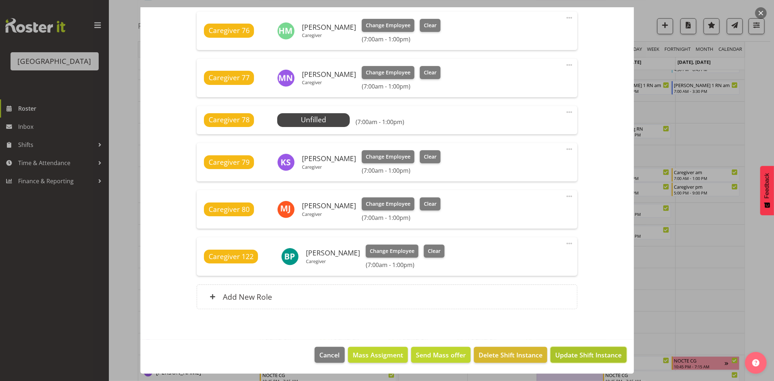
click at [576, 354] on span "Update Shift Instance" at bounding box center [588, 354] width 66 height 9
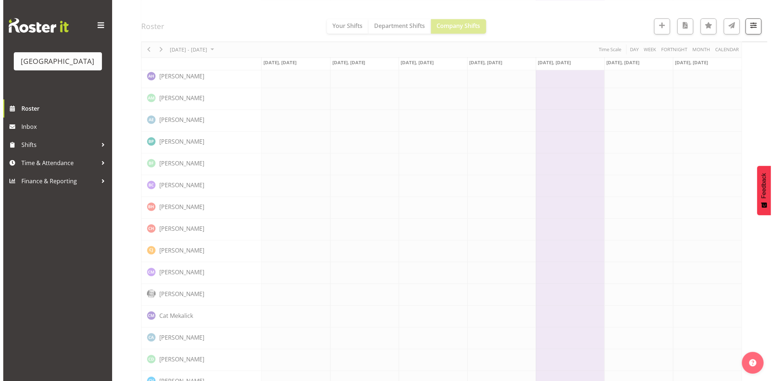
scroll to position [0, 0]
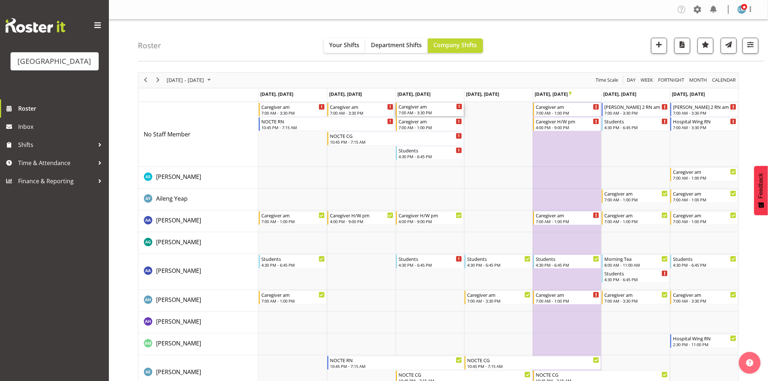
click at [412, 111] on div "7:00 AM - 3:30 PM" at bounding box center [430, 113] width 64 height 6
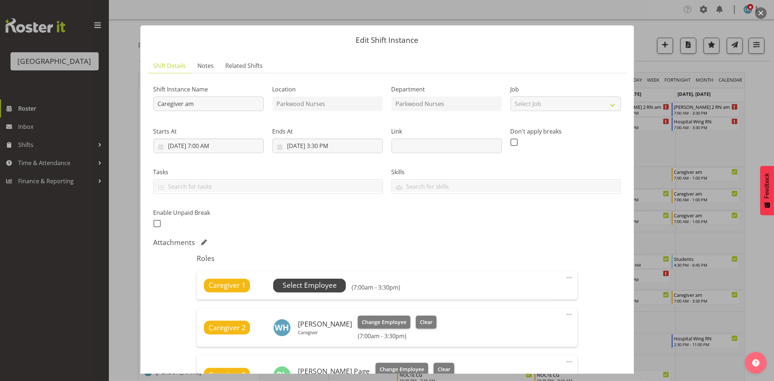
click at [330, 283] on span "Select Employee" at bounding box center [310, 285] width 54 height 11
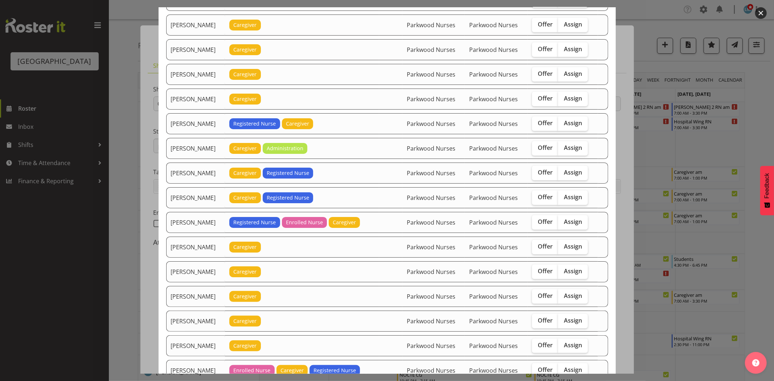
scroll to position [645, 0]
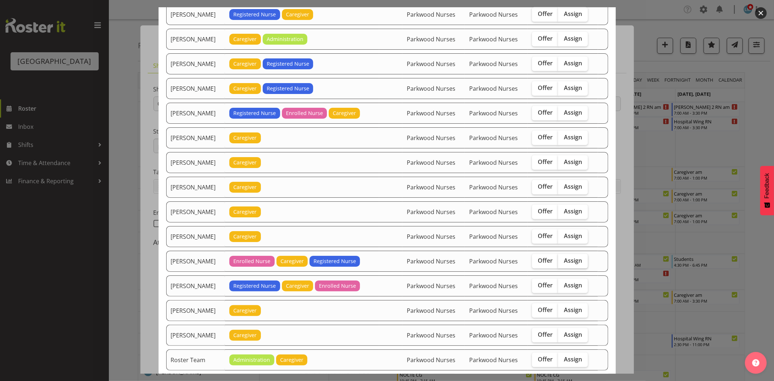
click at [568, 264] on span "Assign" at bounding box center [573, 260] width 18 height 7
click at [563, 263] on input "Assign" at bounding box center [560, 260] width 5 height 5
checkbox input "true"
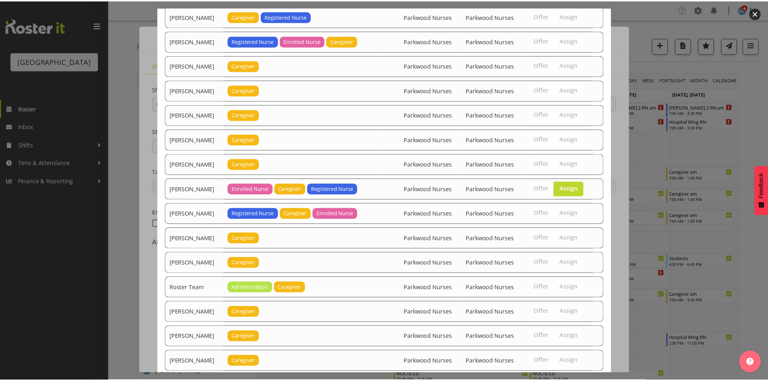
scroll to position [788, 0]
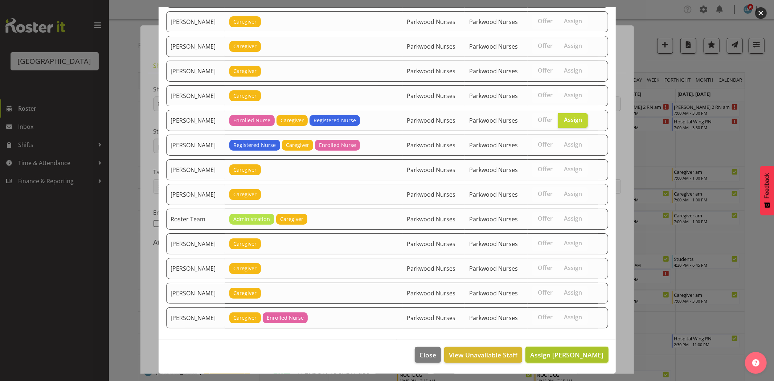
click at [587, 354] on span "Assign [PERSON_NAME]" at bounding box center [566, 354] width 73 height 9
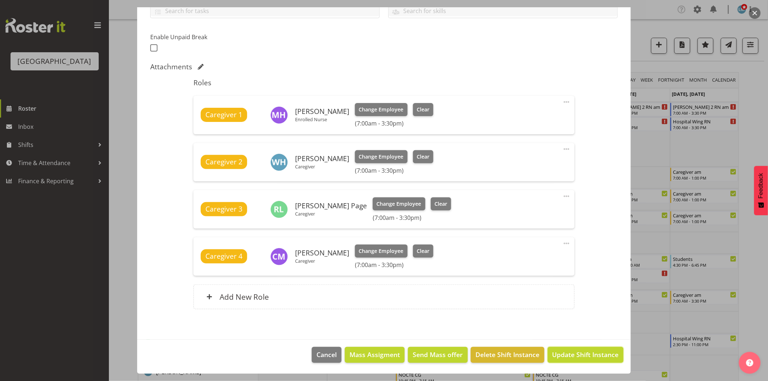
click at [587, 354] on span "Update Shift Instance" at bounding box center [585, 354] width 66 height 9
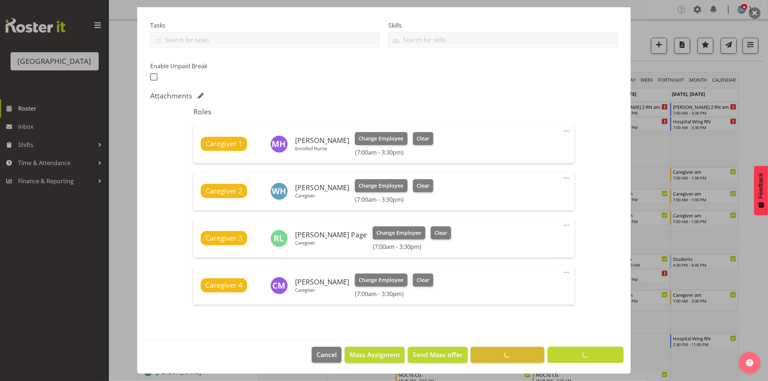
scroll to position [147, 0]
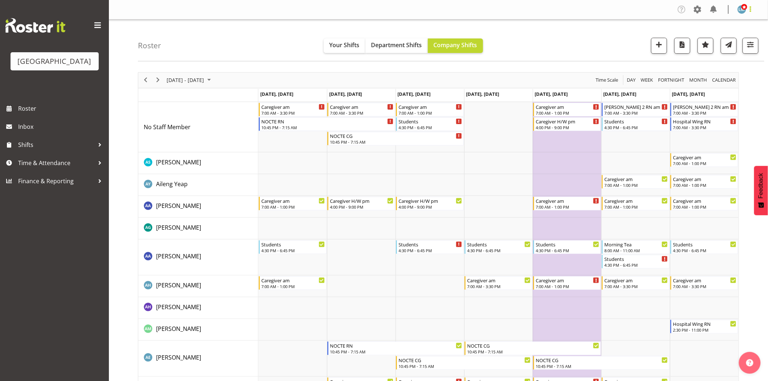
click at [751, 11] on span at bounding box center [750, 9] width 9 height 9
click at [721, 34] on link "Log Out" at bounding box center [720, 38] width 70 height 13
